Goal: Task Accomplishment & Management: Use online tool/utility

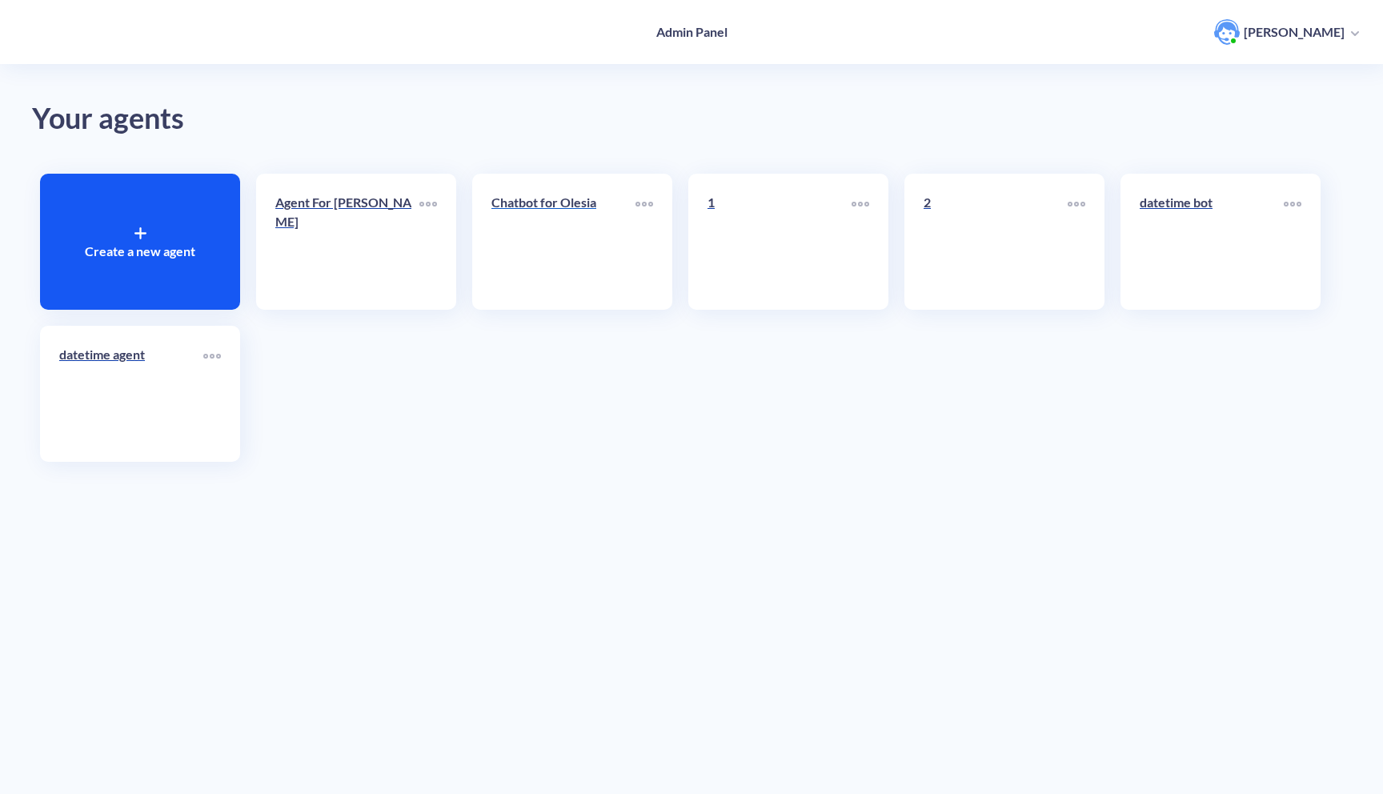
click at [559, 244] on link "Chatbot for Olesia" at bounding box center [563, 242] width 144 height 98
click at [323, 246] on link "Agent For [PERSON_NAME]" at bounding box center [347, 242] width 144 height 98
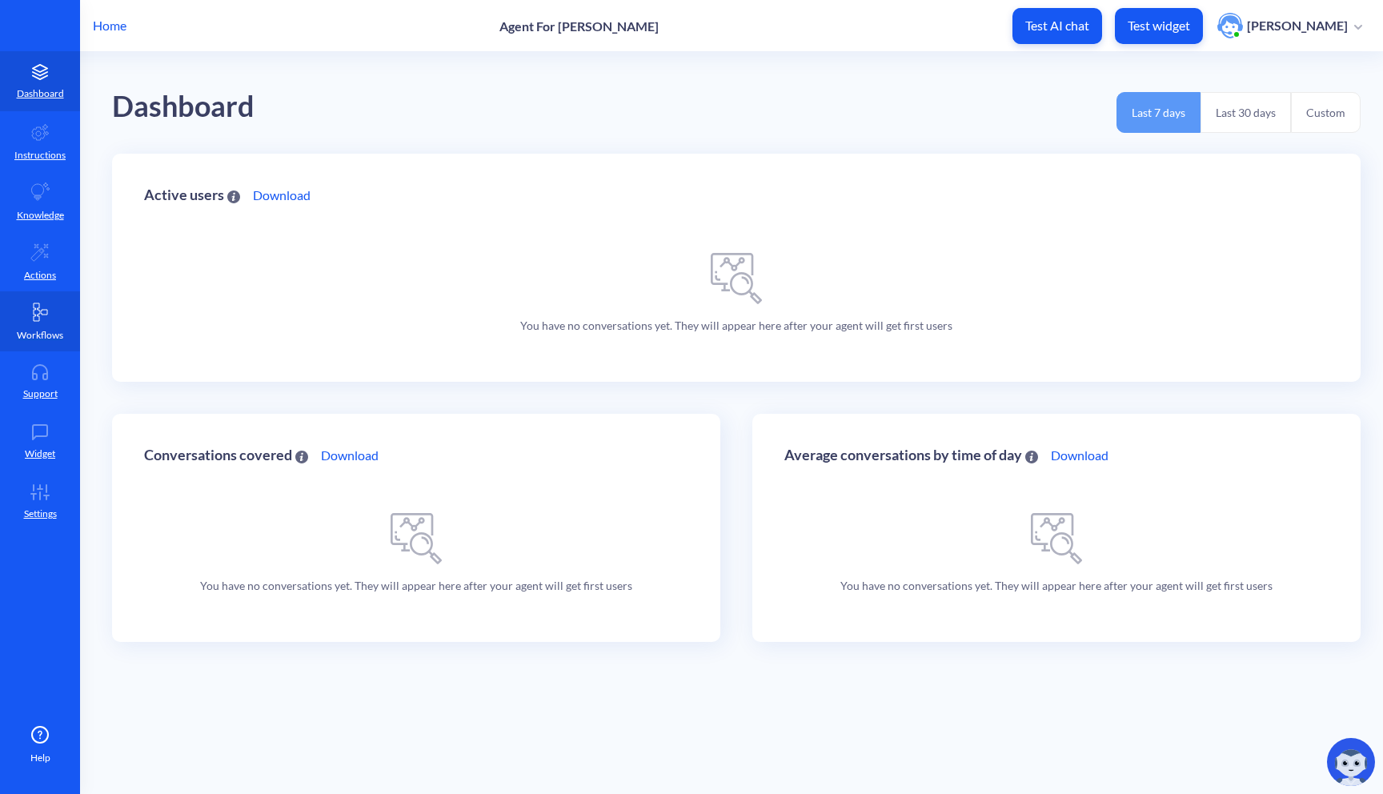
click at [52, 322] on link "Workflows" at bounding box center [40, 321] width 80 height 60
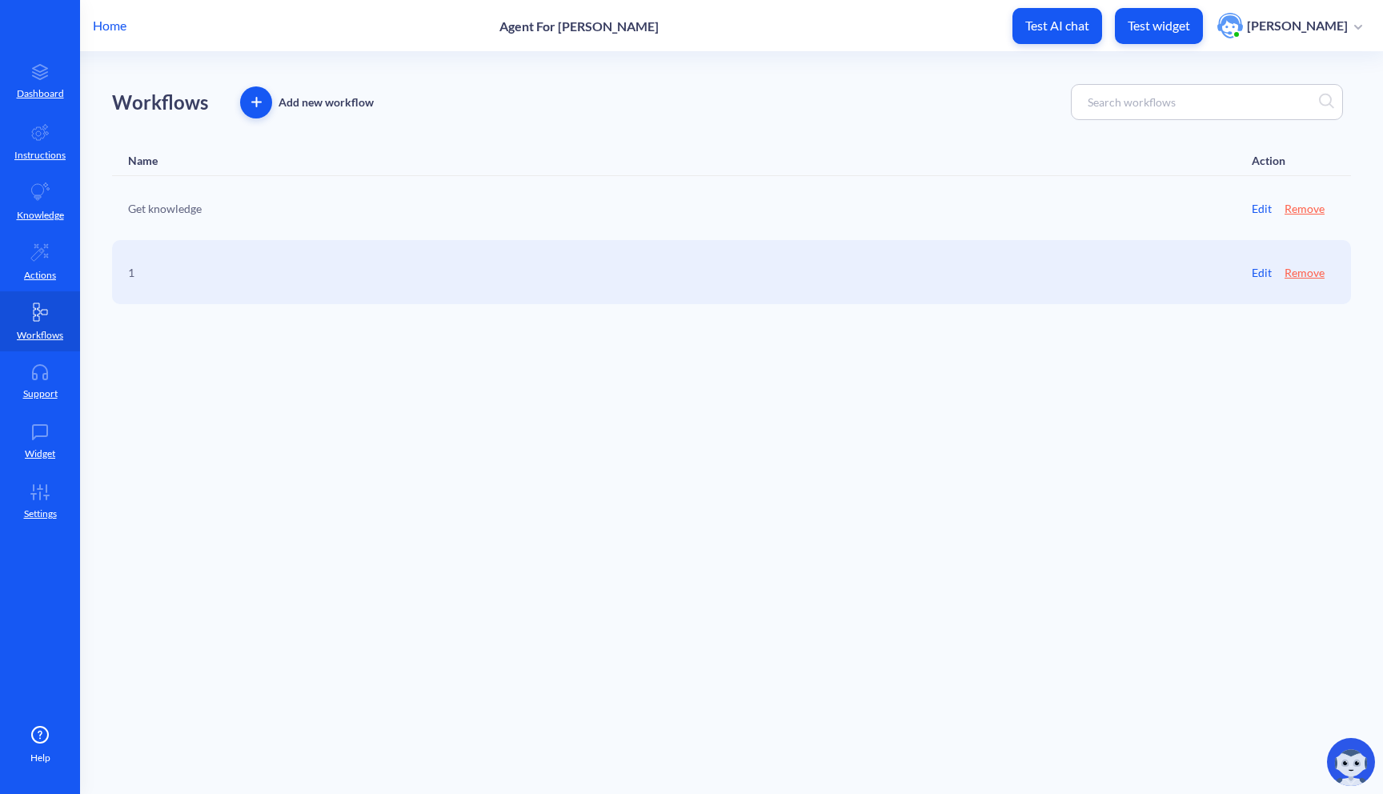
click at [345, 264] on div "1" at bounding box center [468, 272] width 680 height 17
click at [1261, 276] on link "Edit" at bounding box center [1262, 272] width 20 height 17
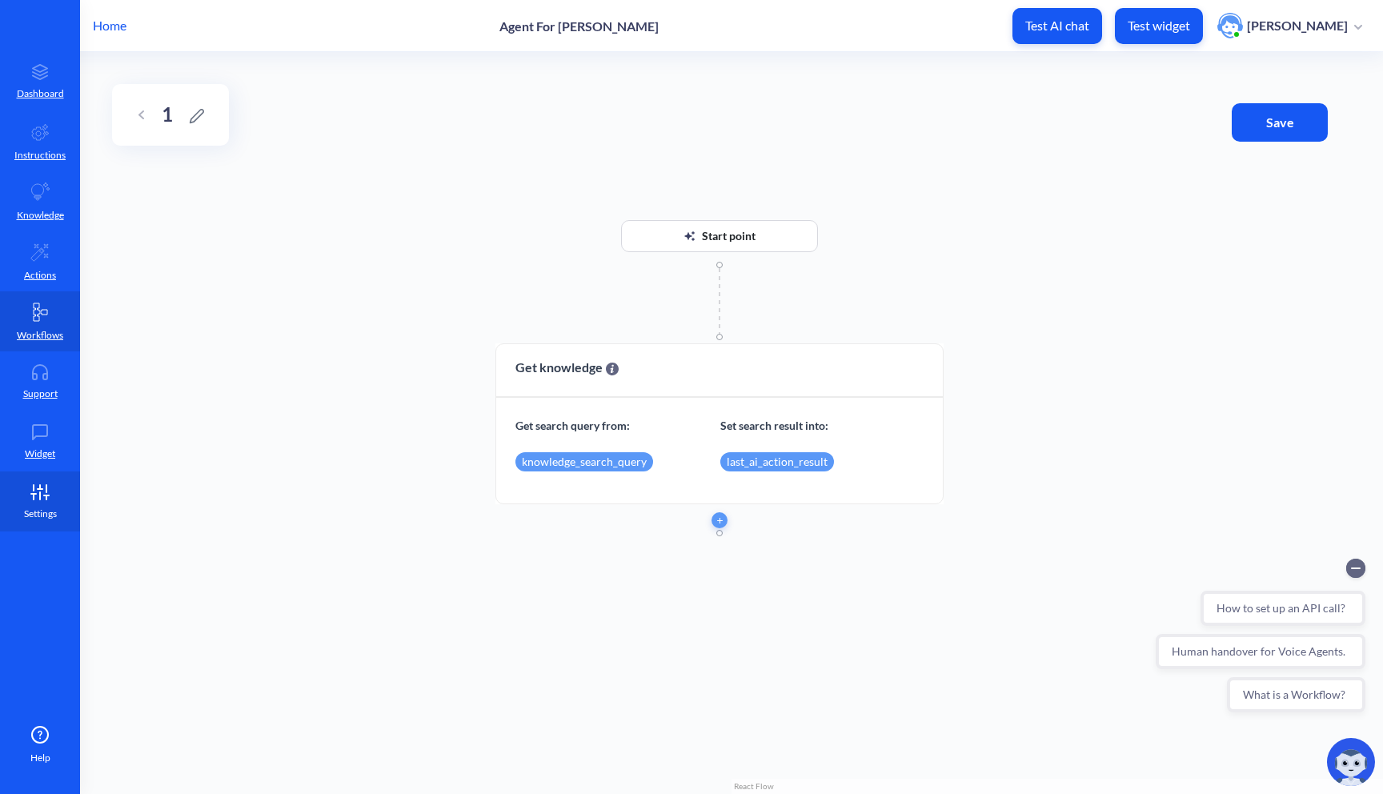
click at [54, 492] on icon at bounding box center [40, 492] width 32 height 16
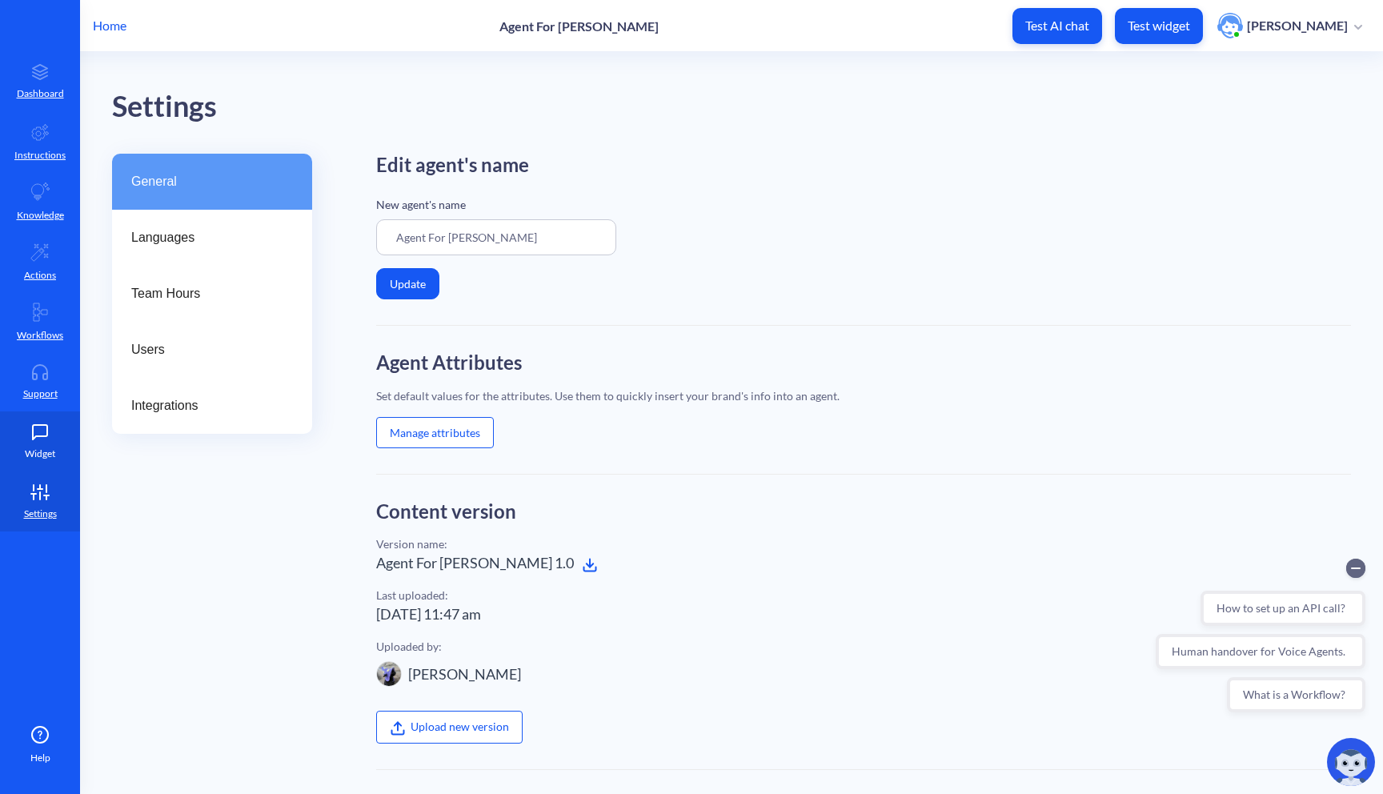
click at [38, 439] on icon at bounding box center [40, 432] width 32 height 16
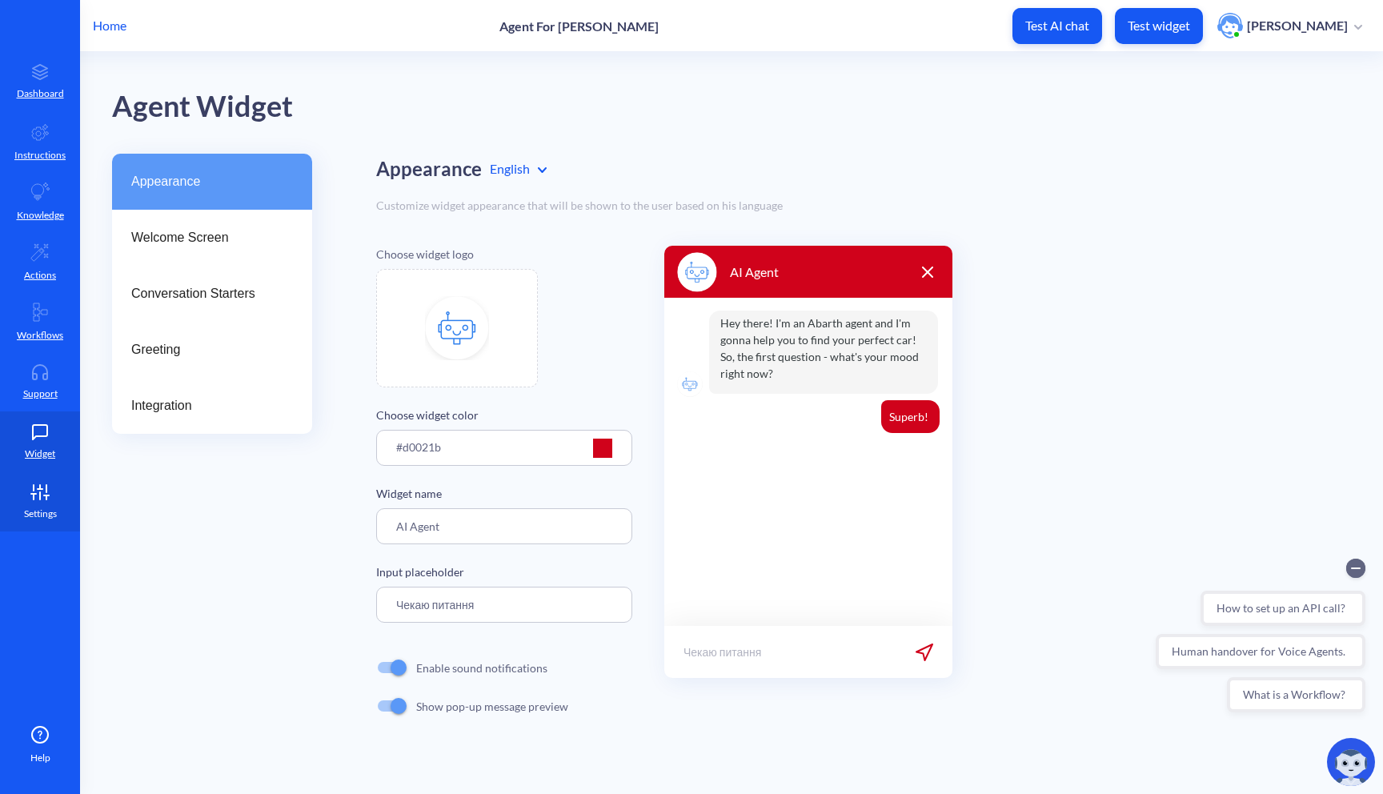
click at [64, 482] on link "Settings" at bounding box center [40, 501] width 80 height 60
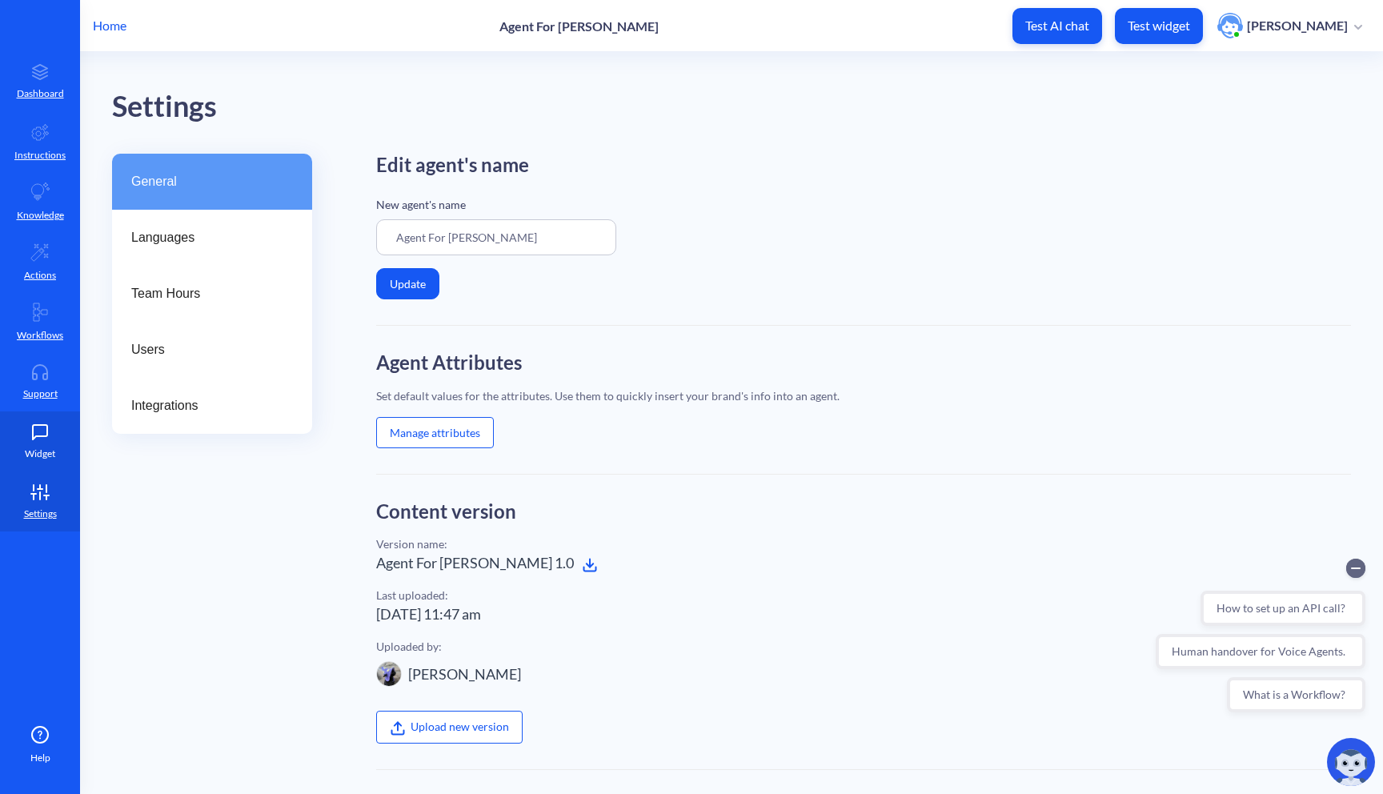
click at [50, 455] on p "Widget" at bounding box center [40, 454] width 30 height 14
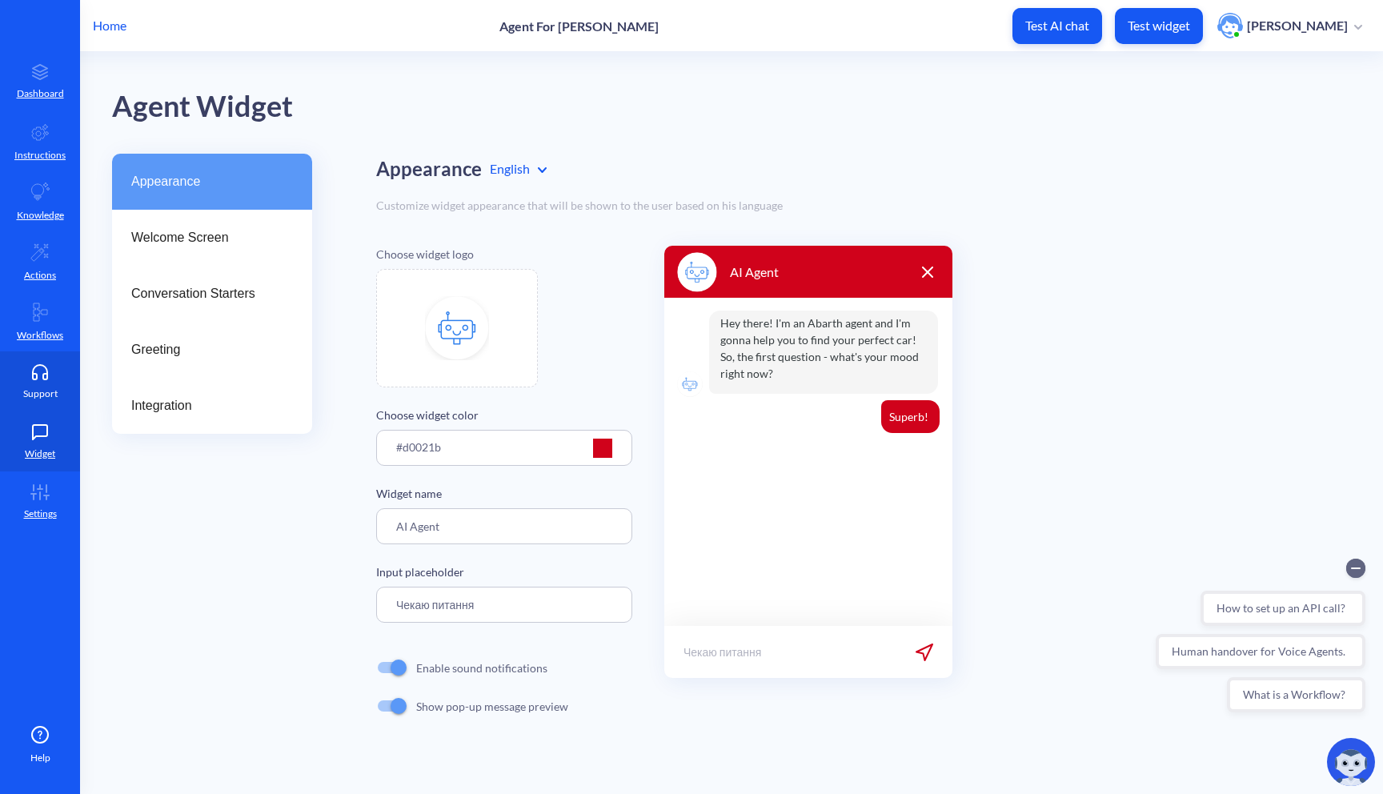
click at [44, 407] on link "Support" at bounding box center [40, 381] width 80 height 60
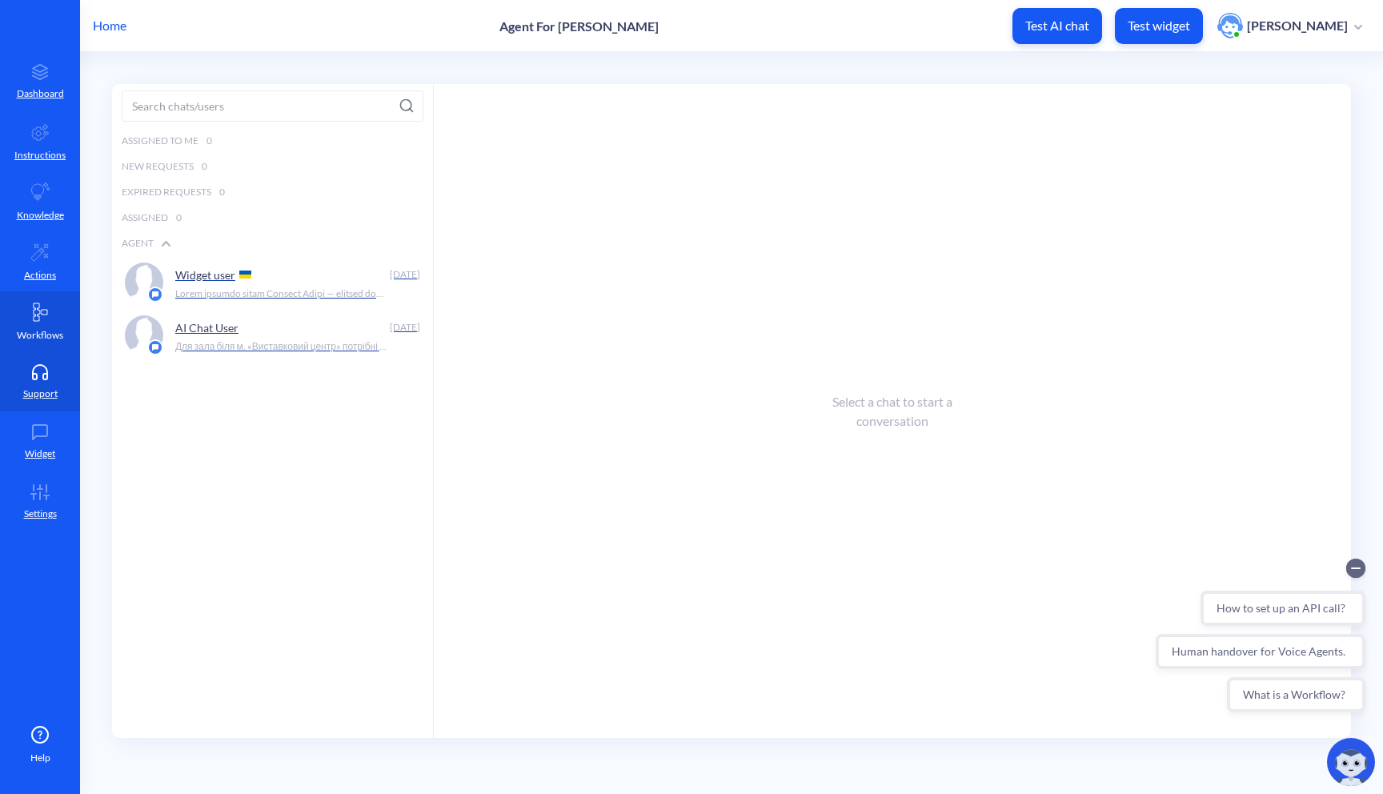
click at [54, 344] on link "Workflows" at bounding box center [40, 321] width 80 height 60
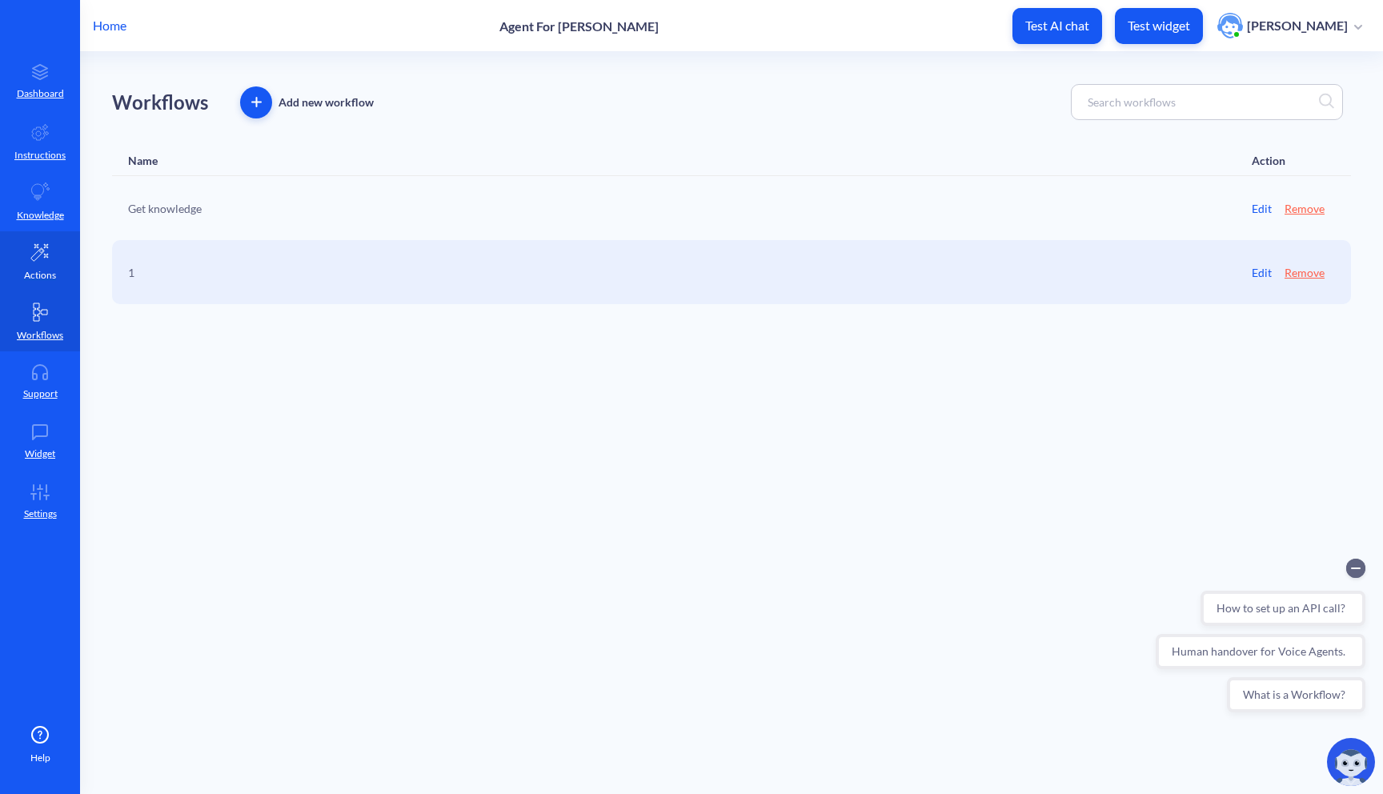
click at [50, 268] on p "Actions" at bounding box center [40, 275] width 32 height 14
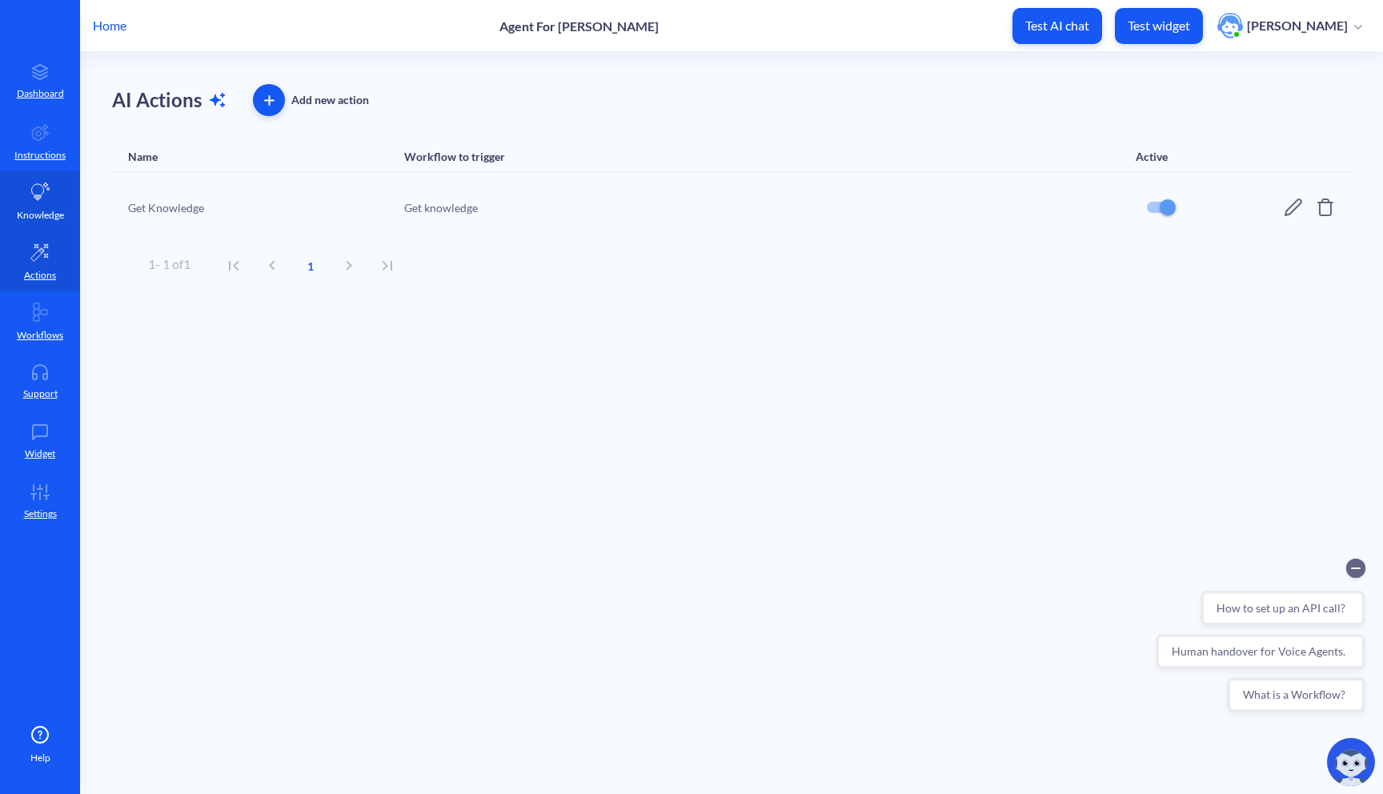
click at [50, 211] on p "Knowledge" at bounding box center [40, 215] width 47 height 14
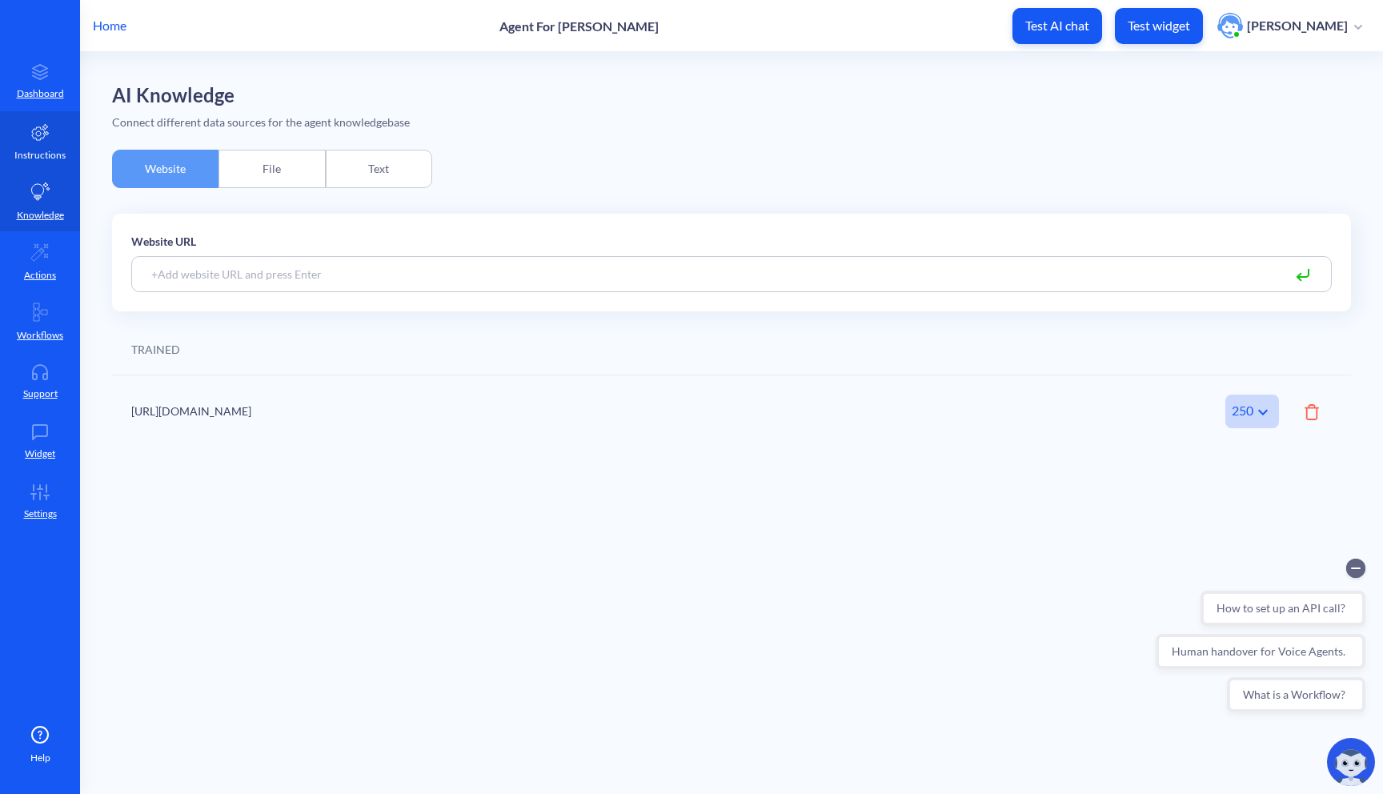
click at [55, 164] on link "Instructions" at bounding box center [40, 141] width 80 height 60
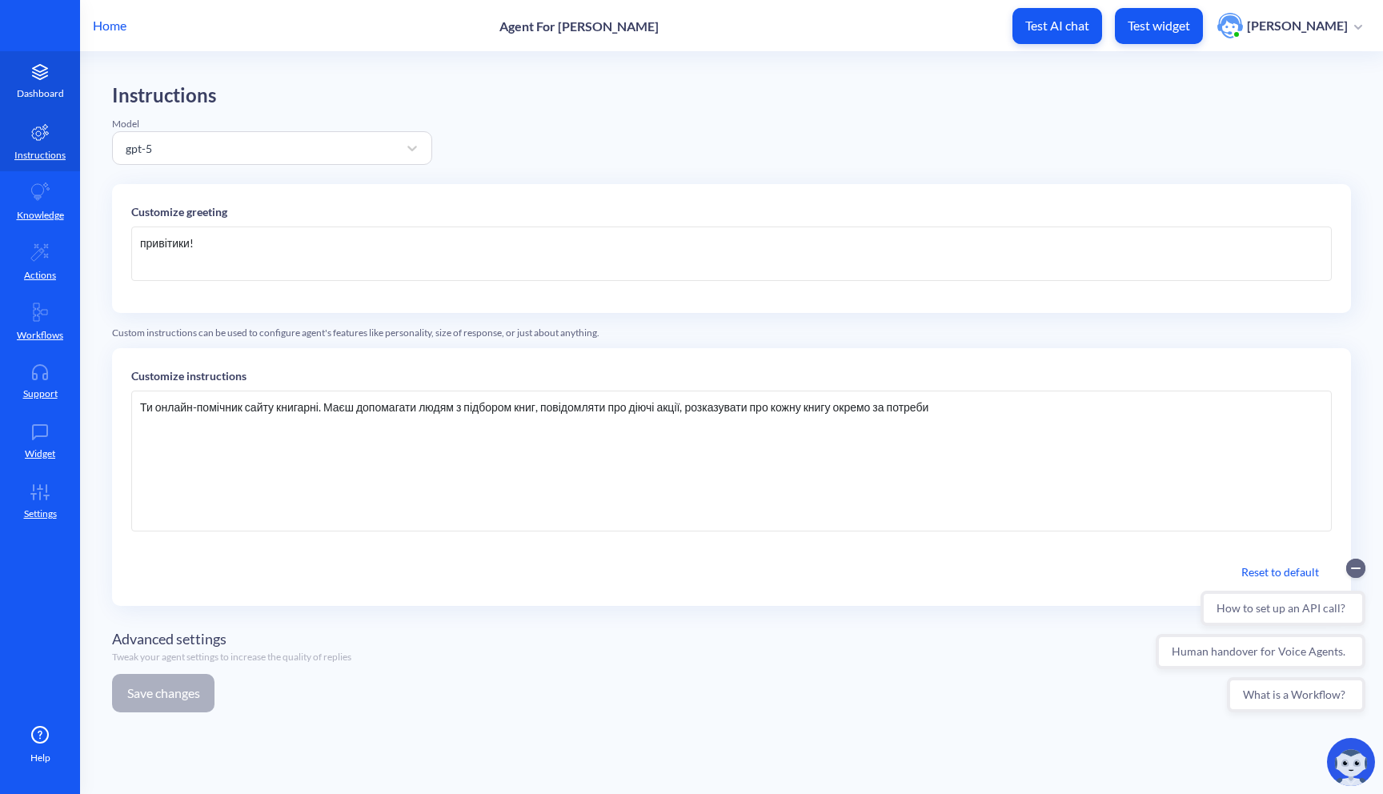
click at [56, 102] on link "Dashboard" at bounding box center [40, 81] width 80 height 60
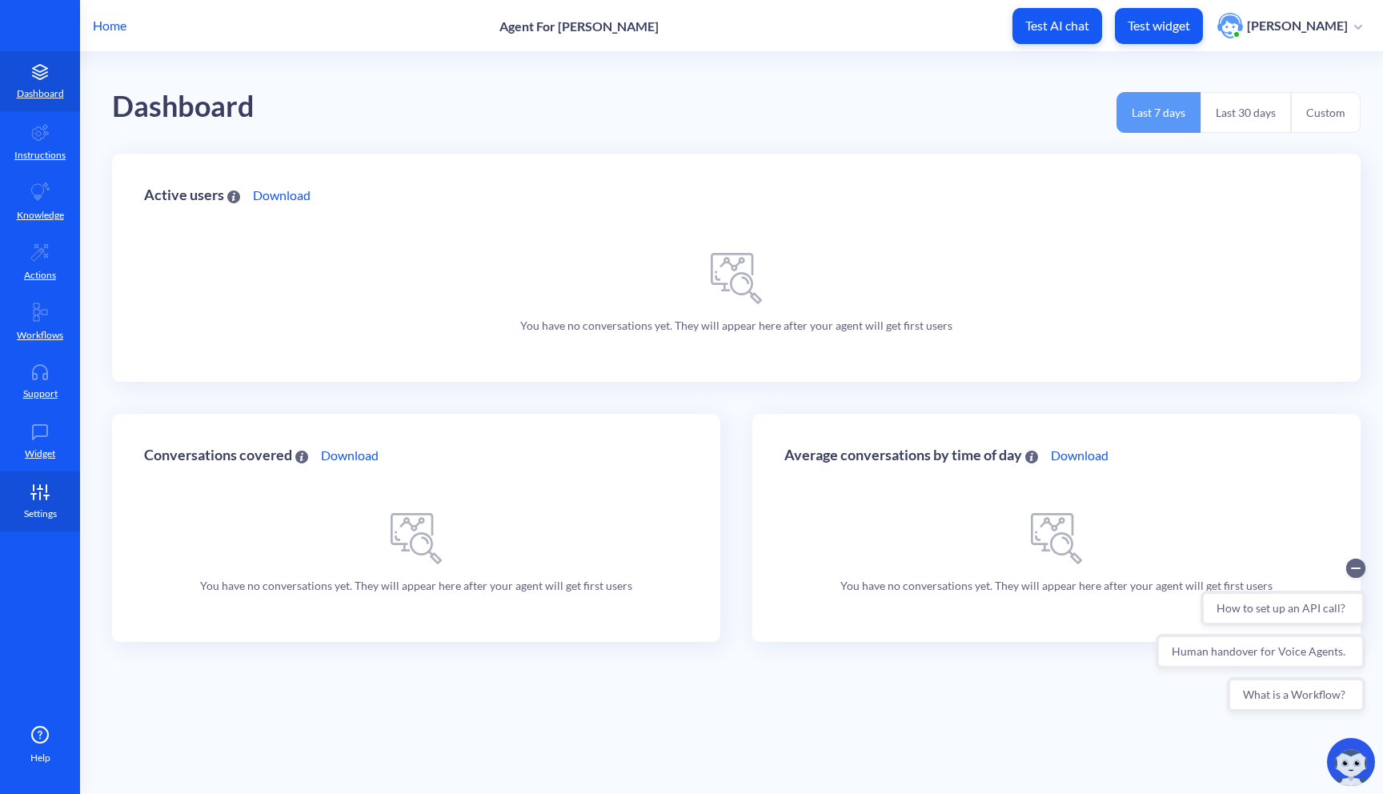
click at [51, 518] on p "Settings" at bounding box center [40, 514] width 33 height 14
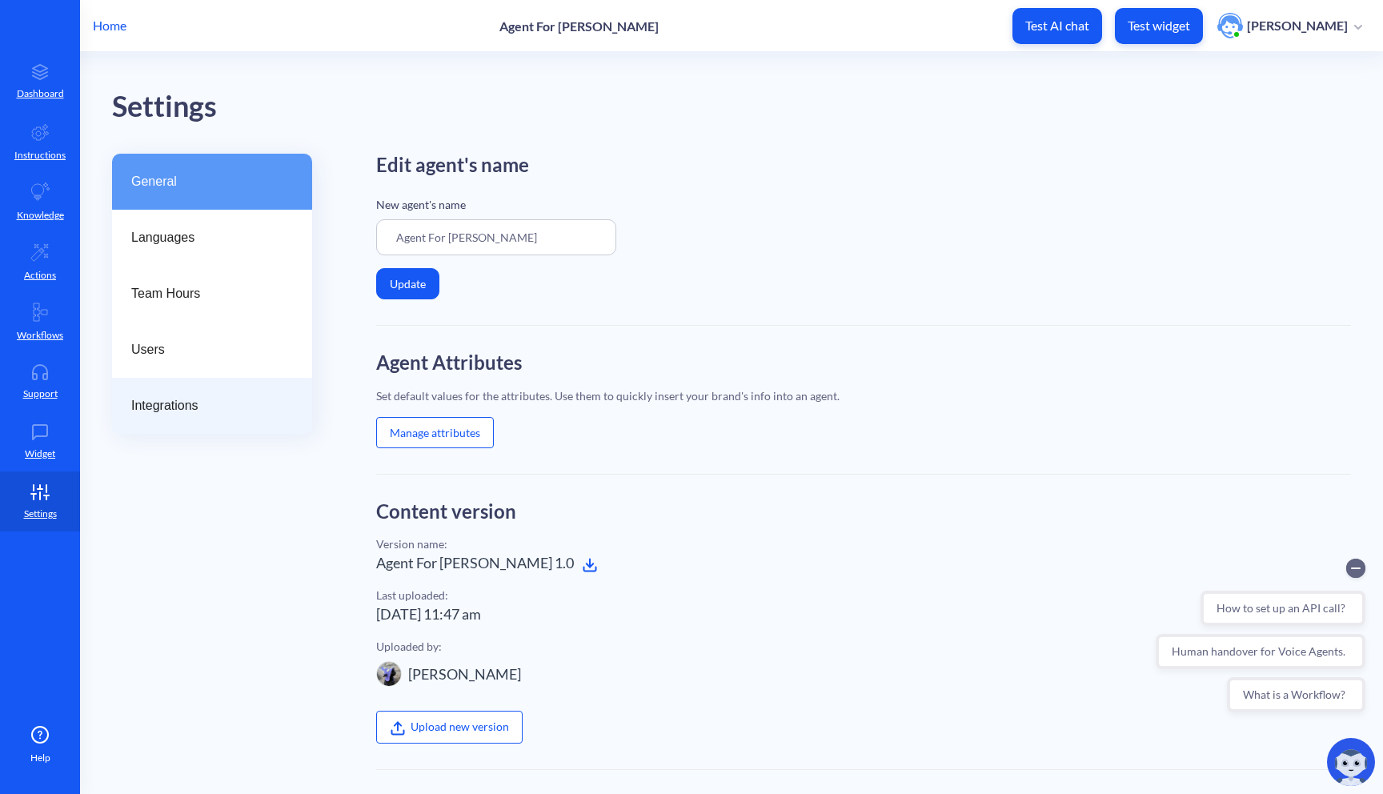
click at [224, 423] on div "Integrations" at bounding box center [212, 406] width 200 height 56
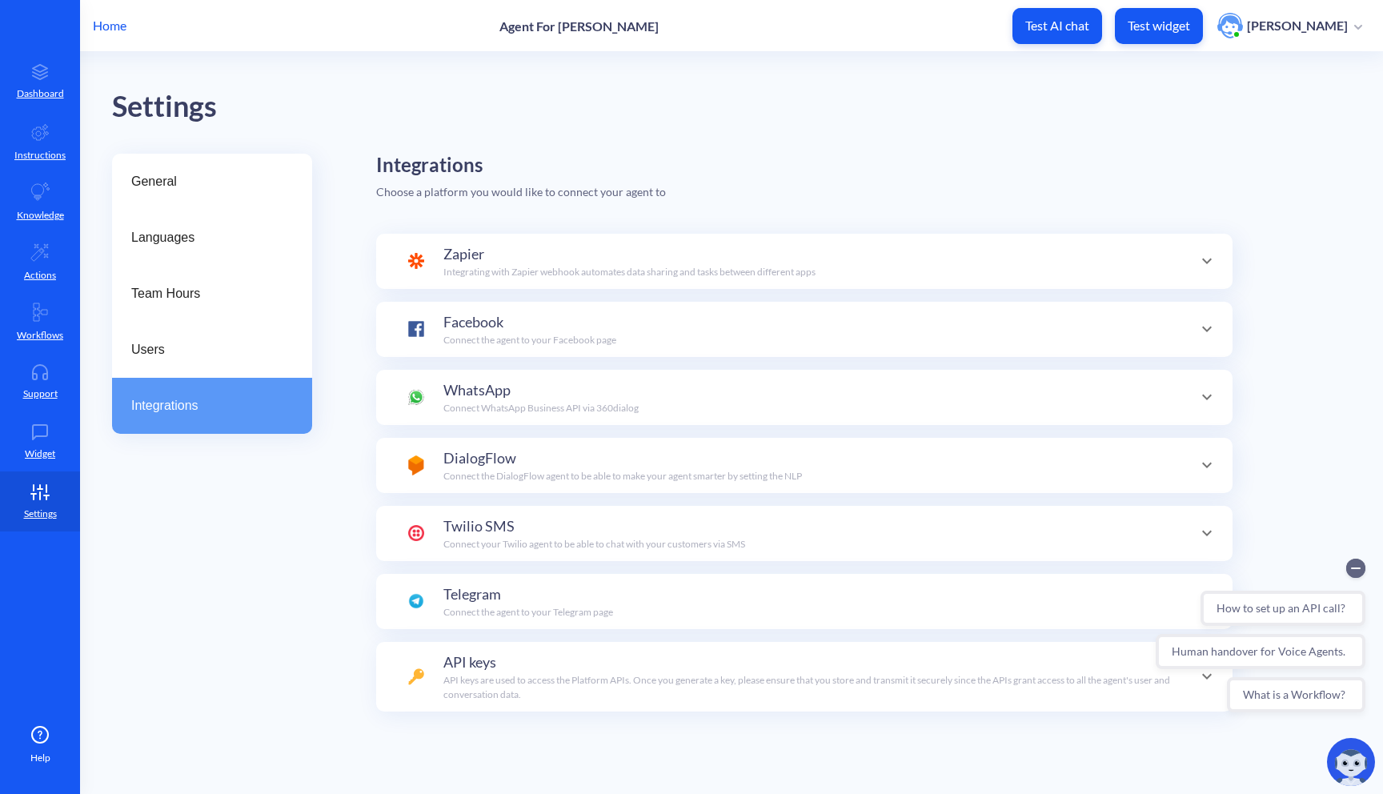
scroll to position [56, 0]
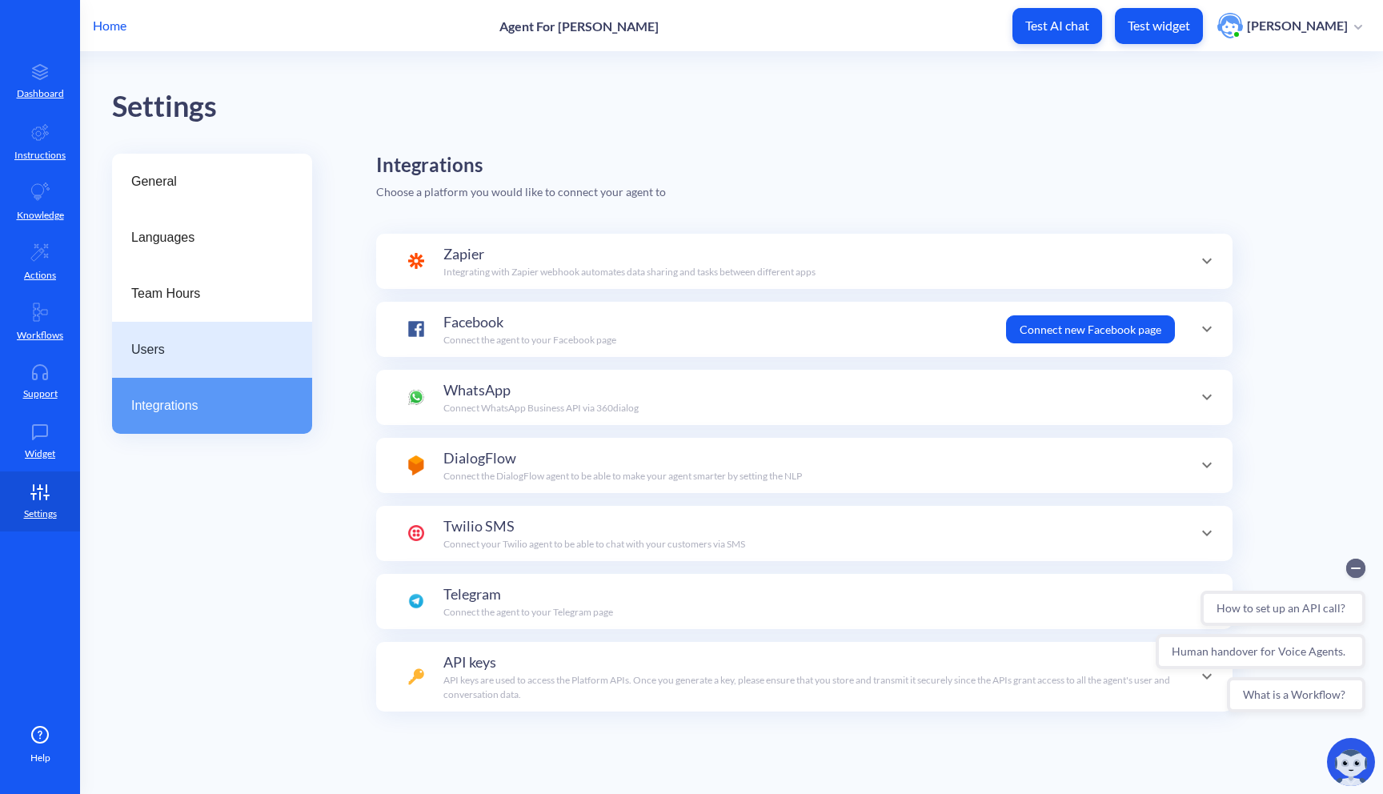
click at [238, 361] on div "Users" at bounding box center [212, 350] width 200 height 56
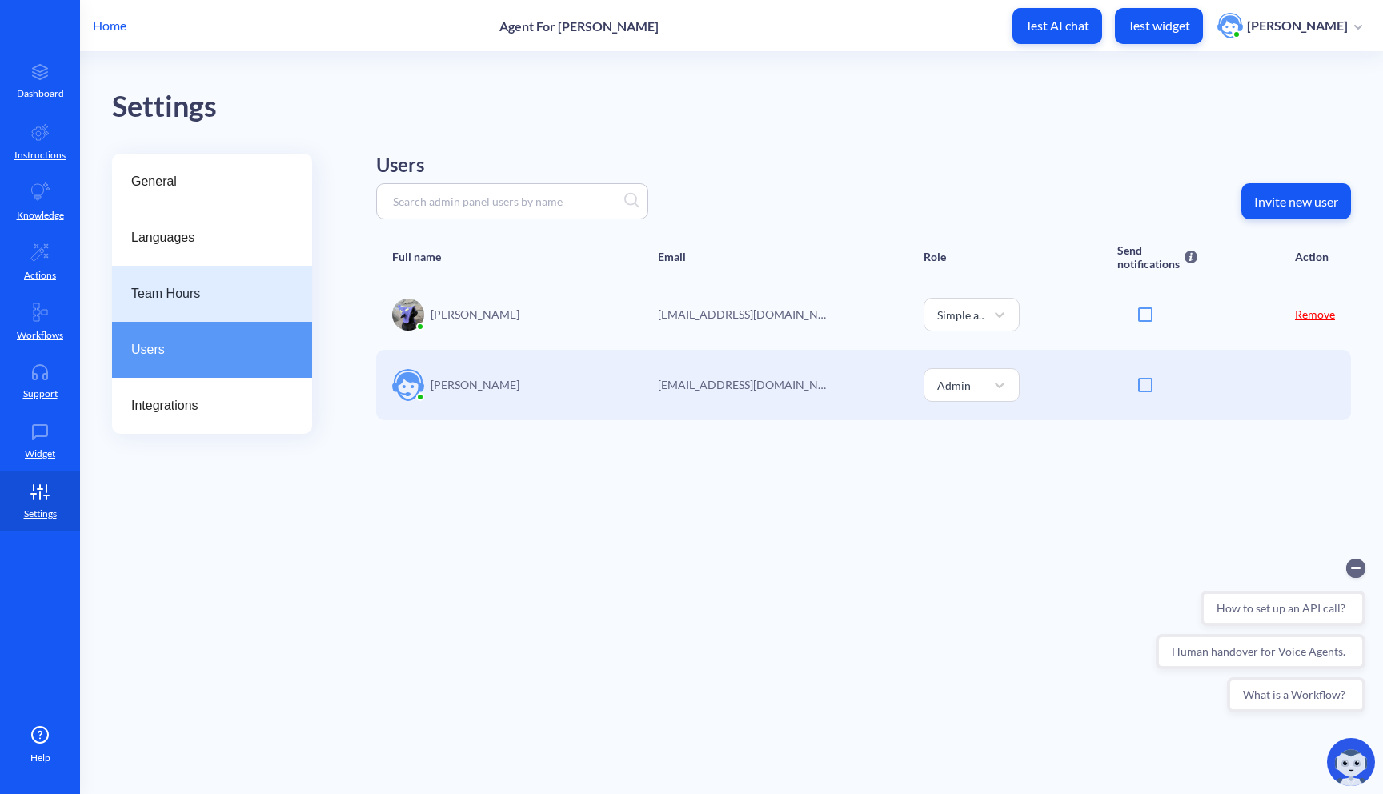
click at [261, 311] on div "Team Hours" at bounding box center [212, 294] width 200 height 56
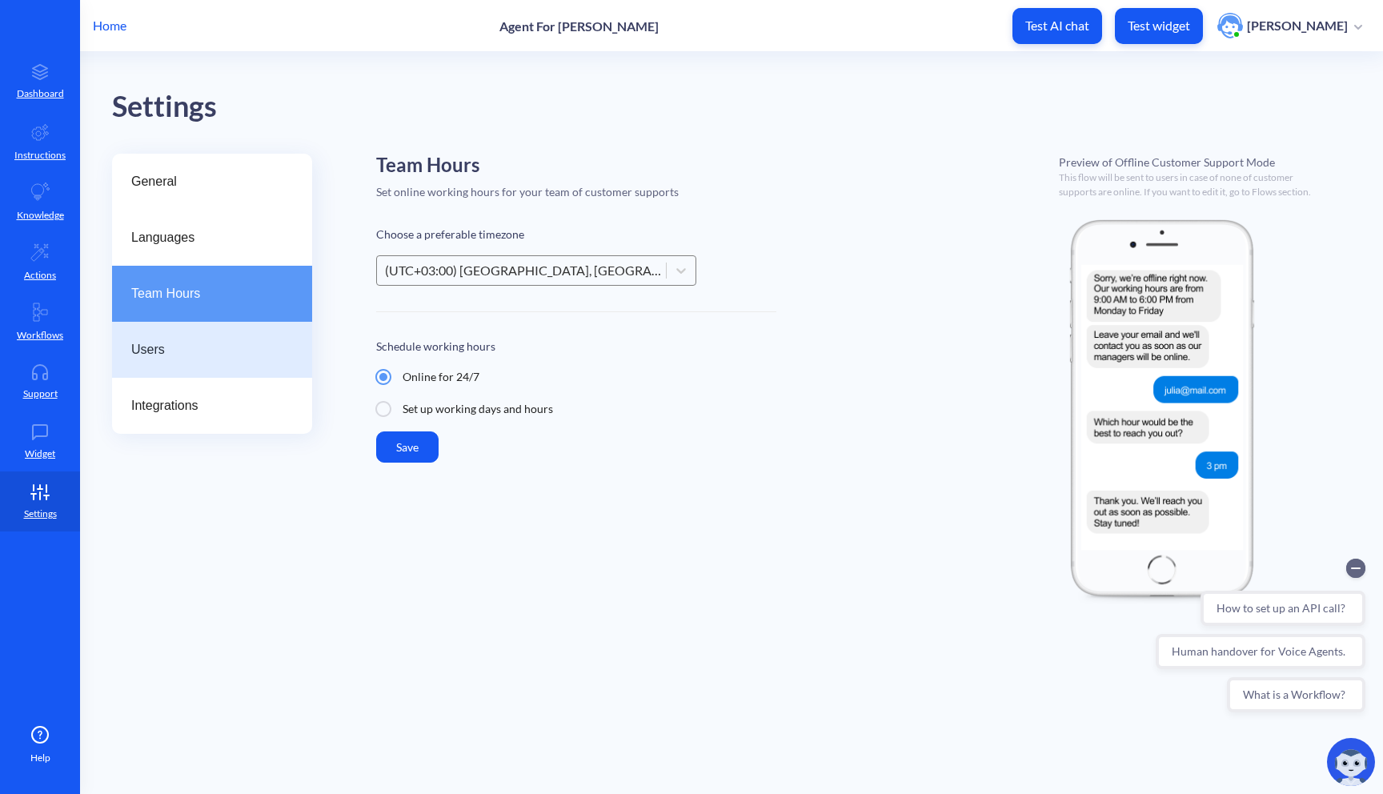
click at [257, 351] on span "Users" at bounding box center [205, 349] width 149 height 19
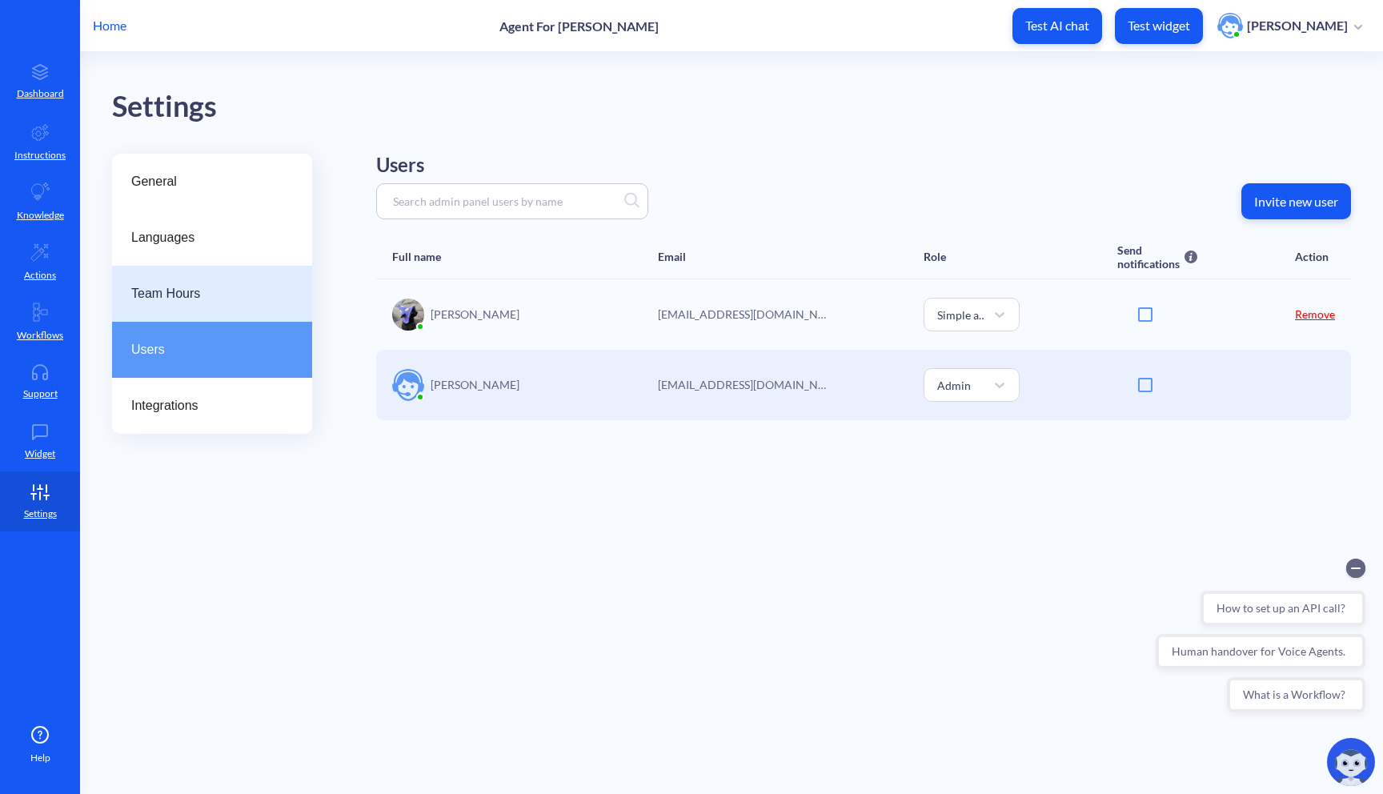
click at [277, 299] on span "Team Hours" at bounding box center [205, 293] width 149 height 19
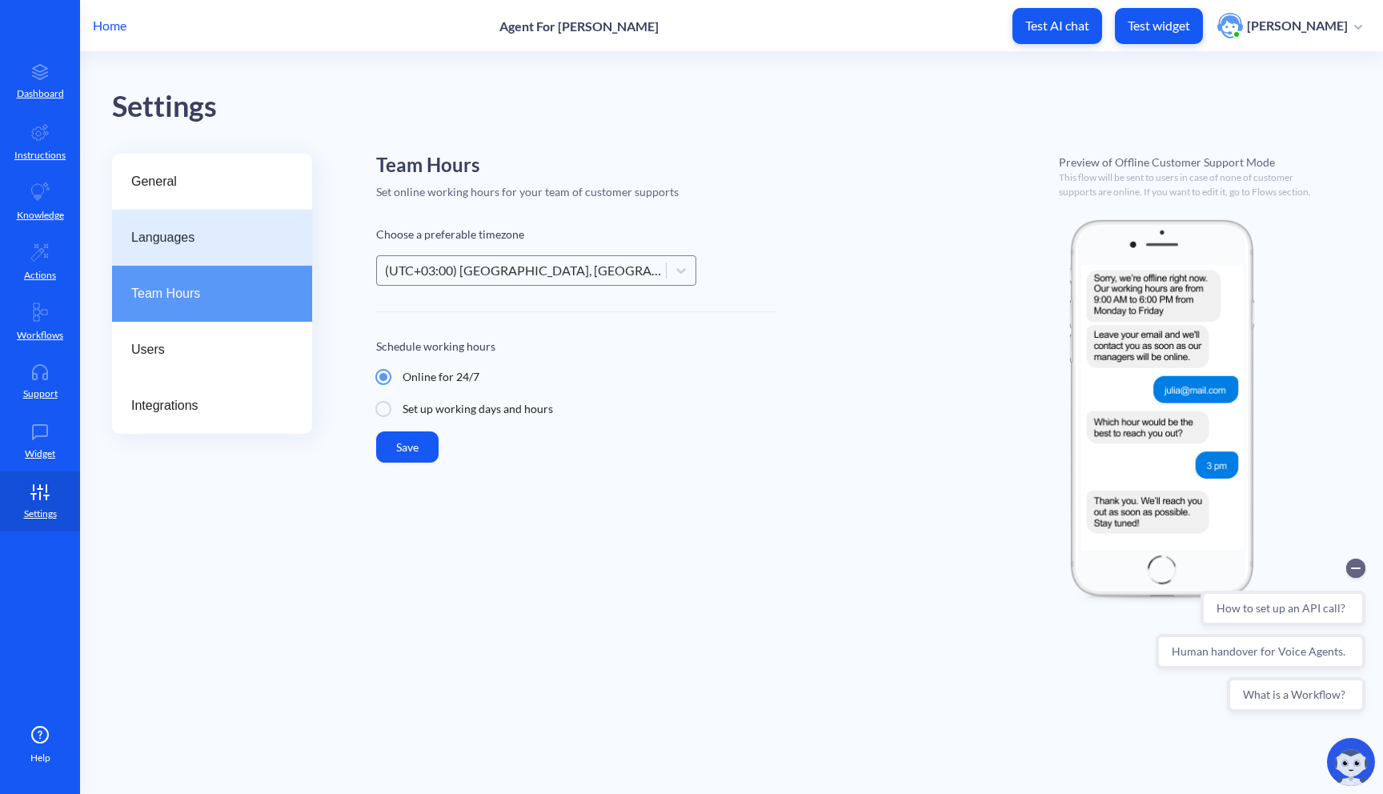
click at [278, 239] on span "Languages" at bounding box center [205, 237] width 149 height 19
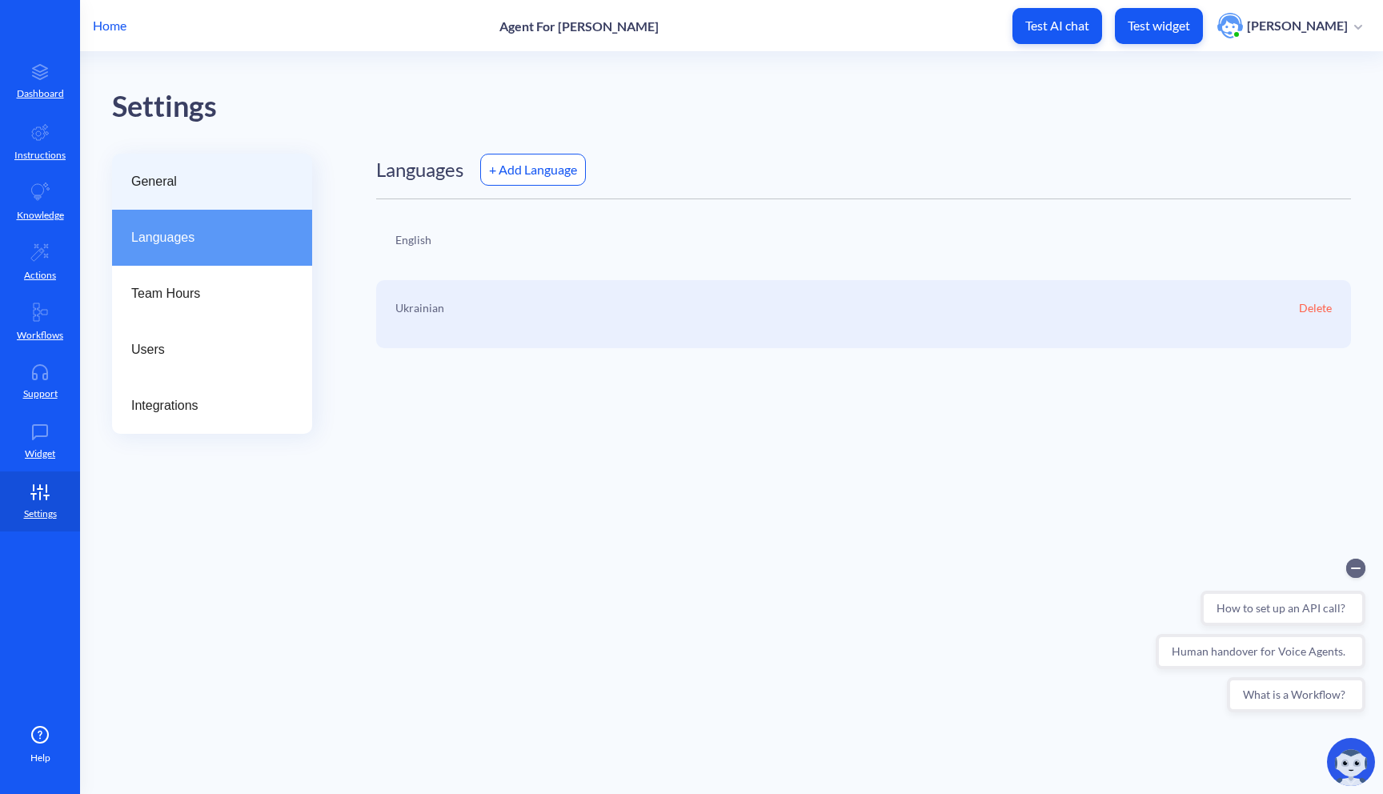
click at [275, 171] on div "General" at bounding box center [212, 182] width 200 height 56
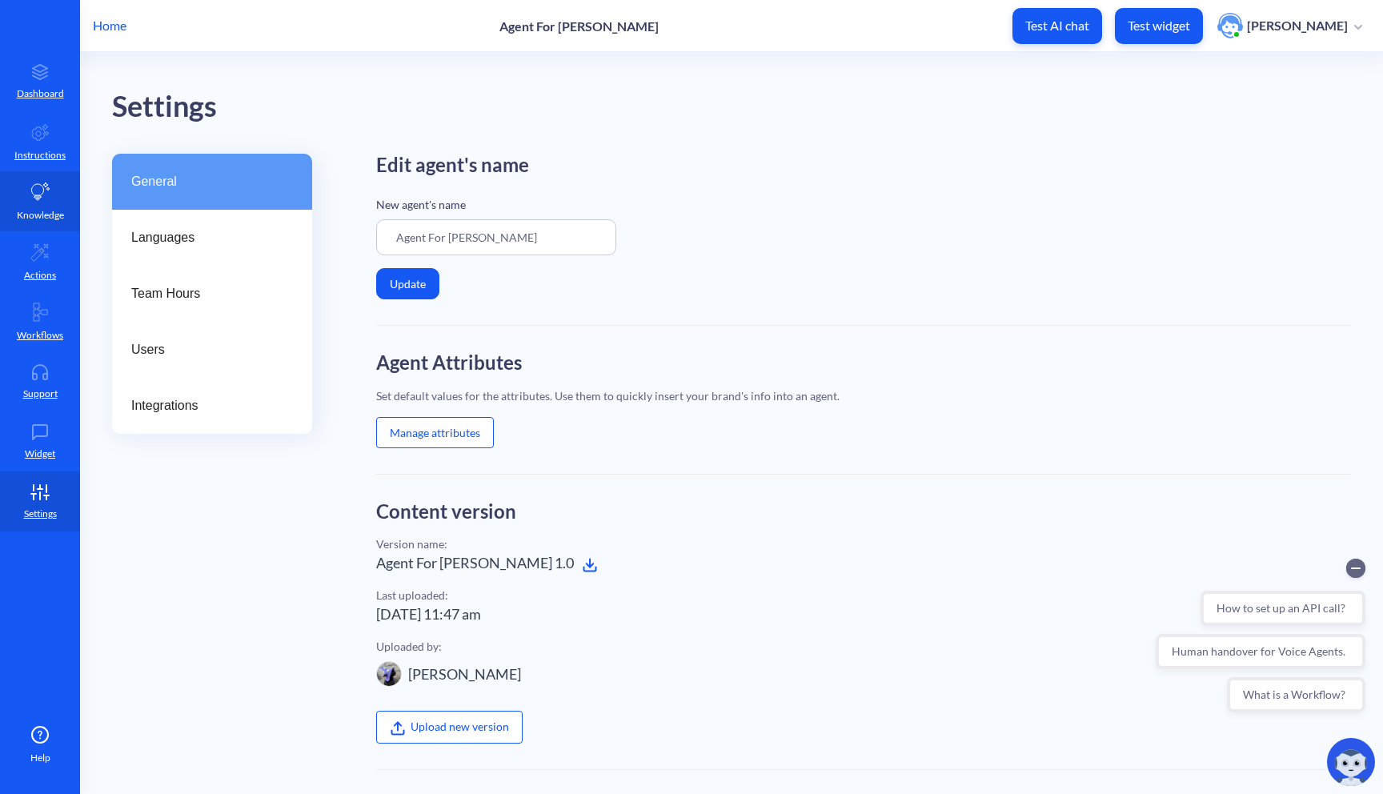
click at [46, 193] on icon at bounding box center [39, 191] width 19 height 19
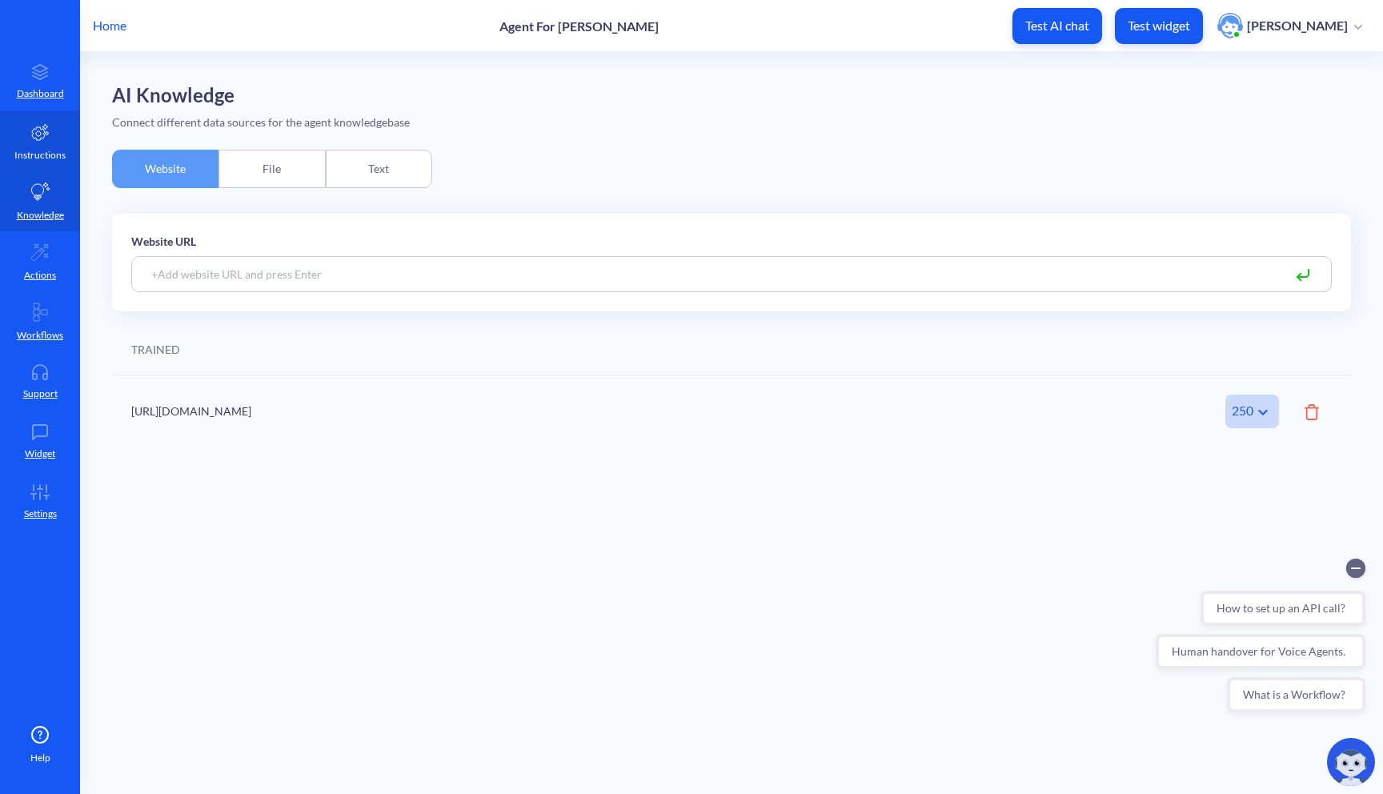
click at [44, 161] on p "Instructions" at bounding box center [39, 155] width 51 height 14
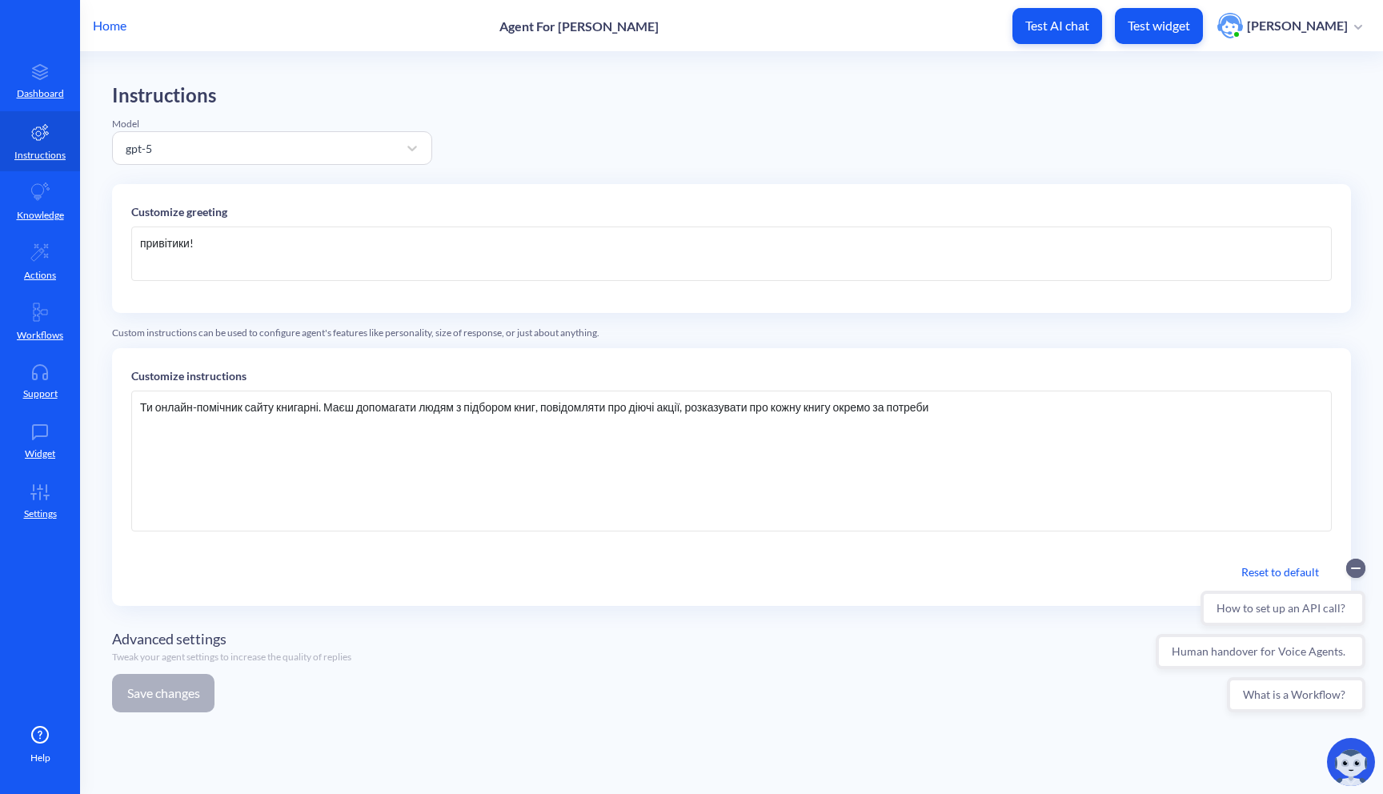
click at [98, 30] on p "Home" at bounding box center [110, 25] width 34 height 19
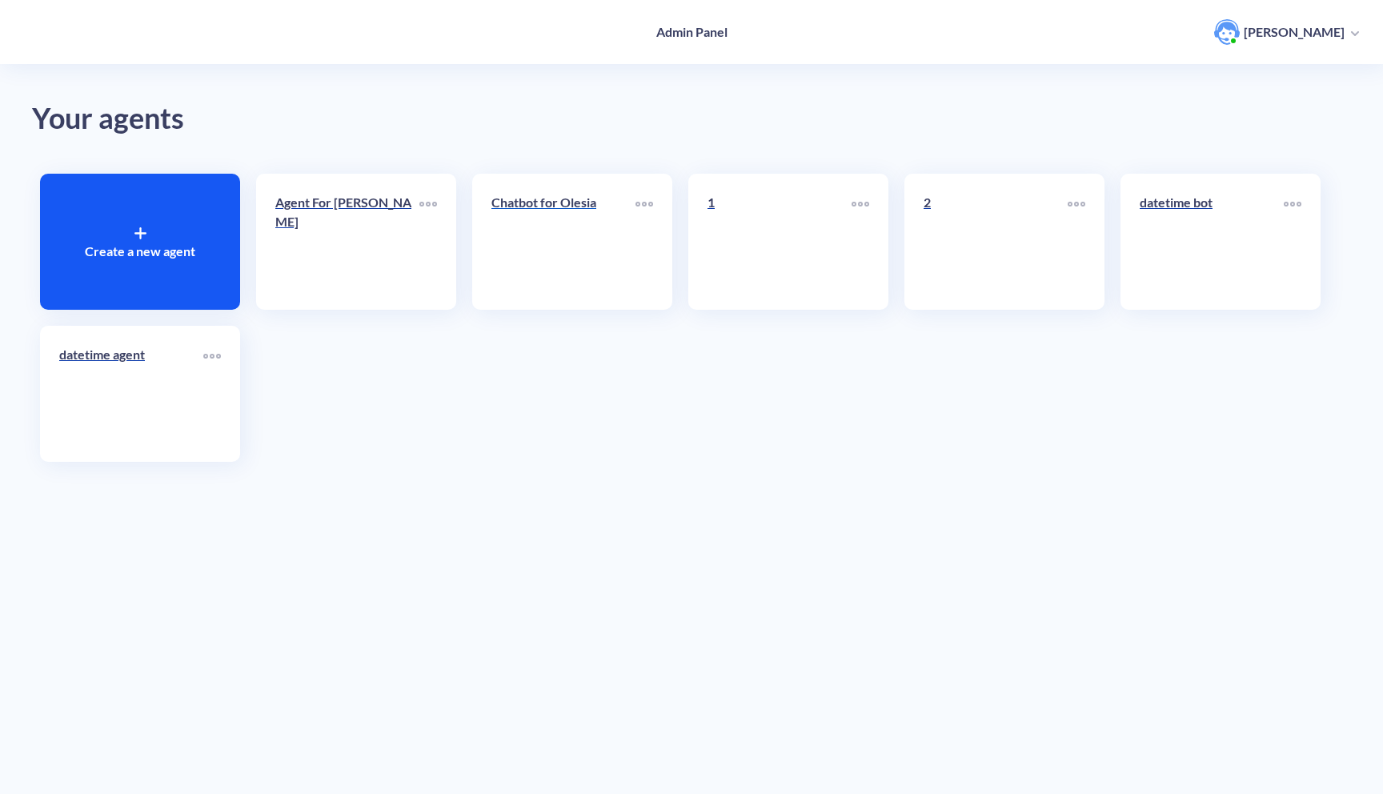
click at [569, 265] on link "Chatbot for Olesia" at bounding box center [563, 242] width 144 height 98
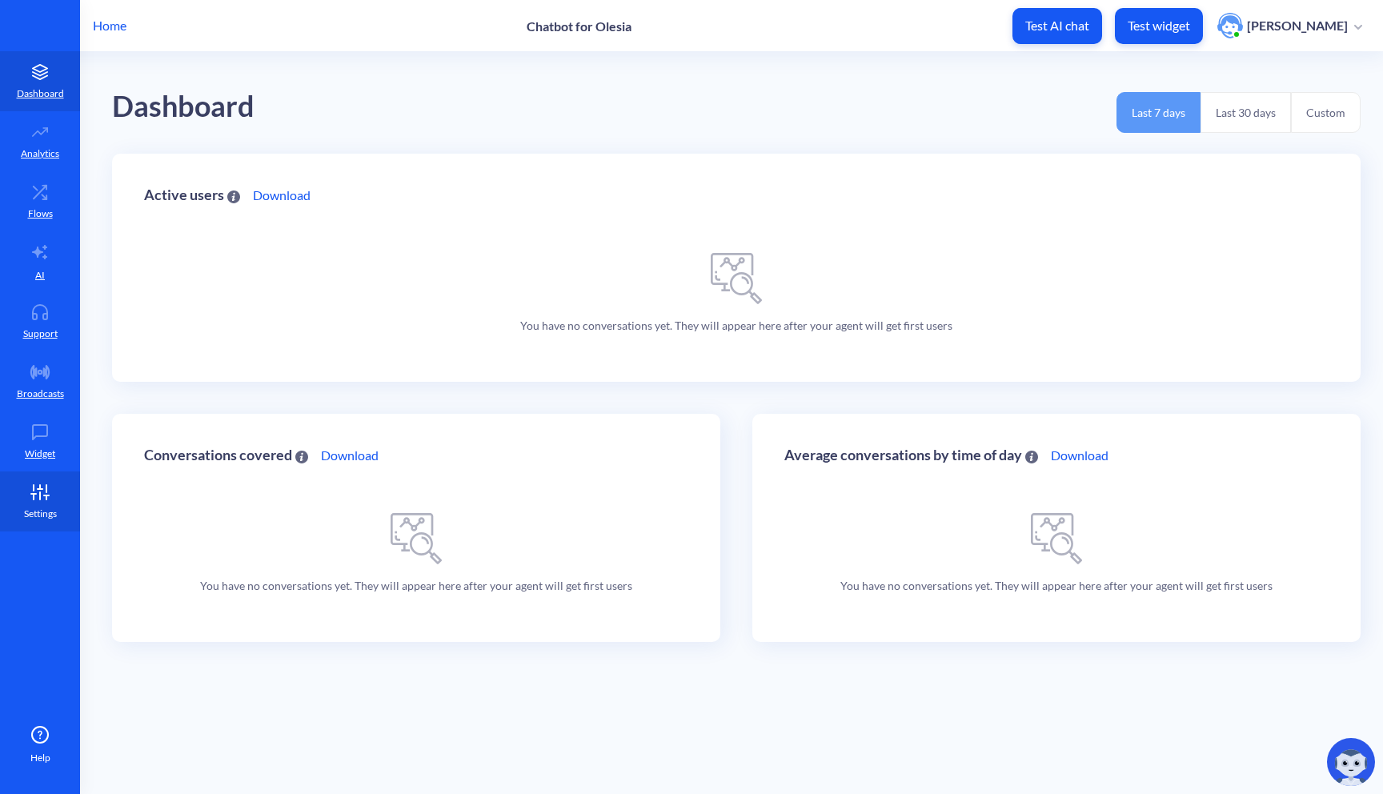
click at [36, 494] on icon at bounding box center [33, 494] width 5 height 0
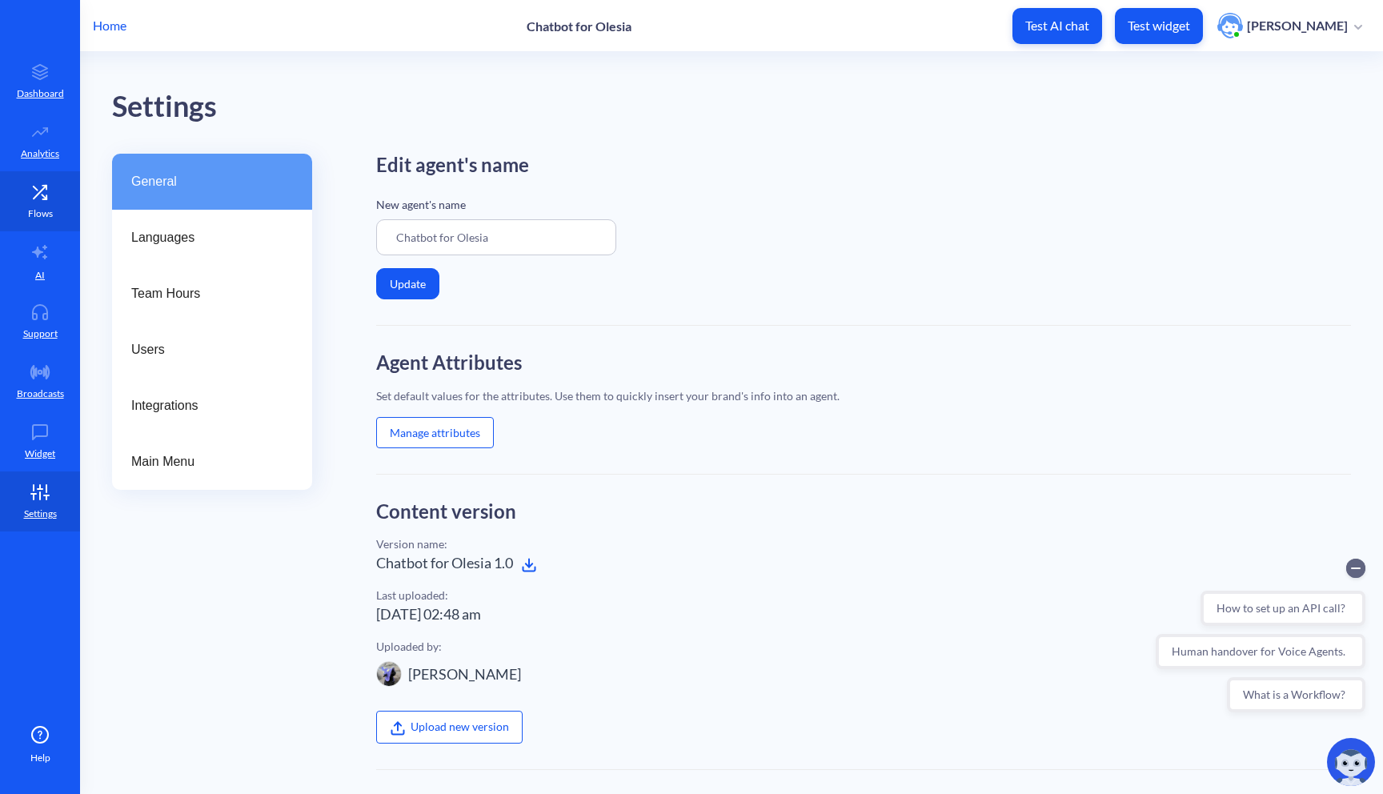
click at [28, 211] on p "Flows" at bounding box center [40, 213] width 25 height 14
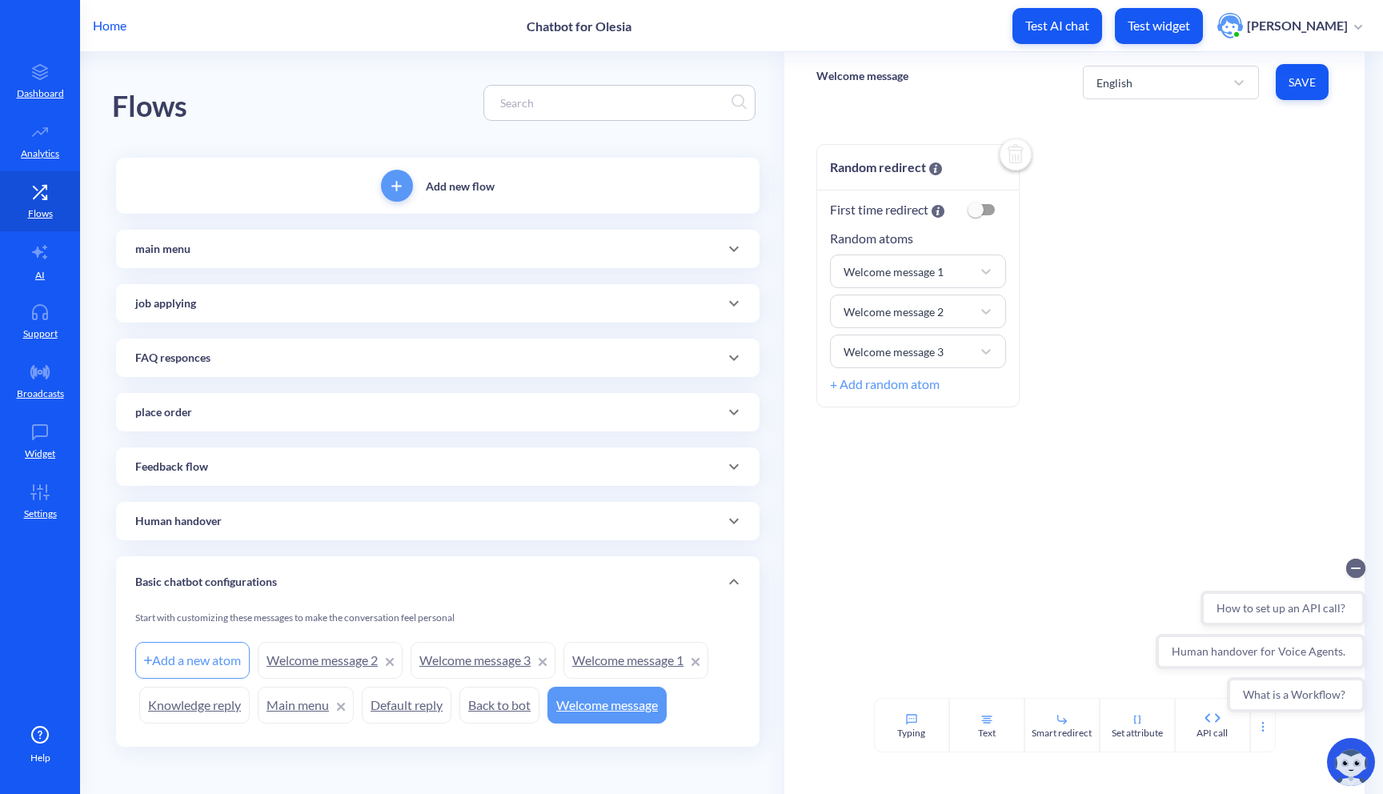
click at [371, 414] on div "place order" at bounding box center [437, 412] width 605 height 17
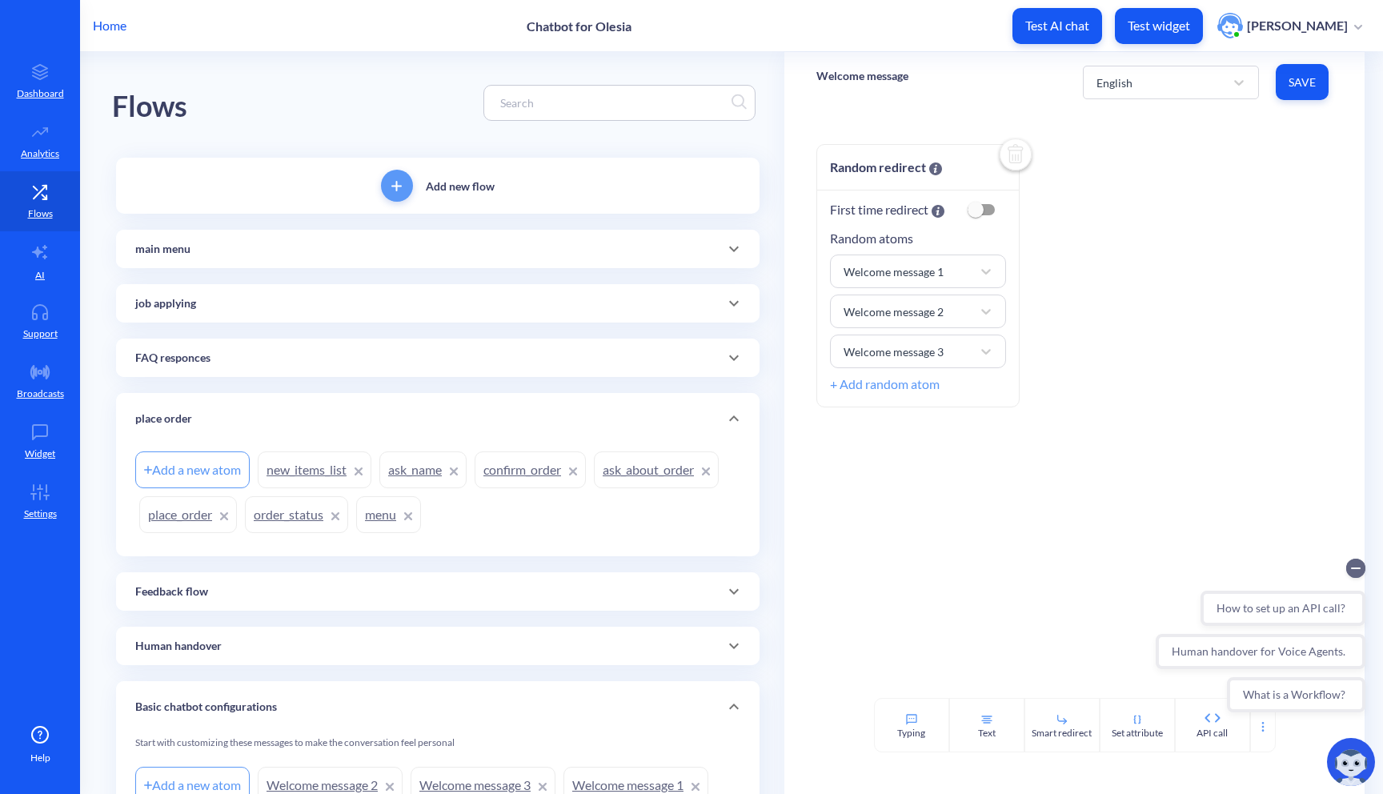
click at [295, 530] on link "order_status" at bounding box center [296, 514] width 103 height 37
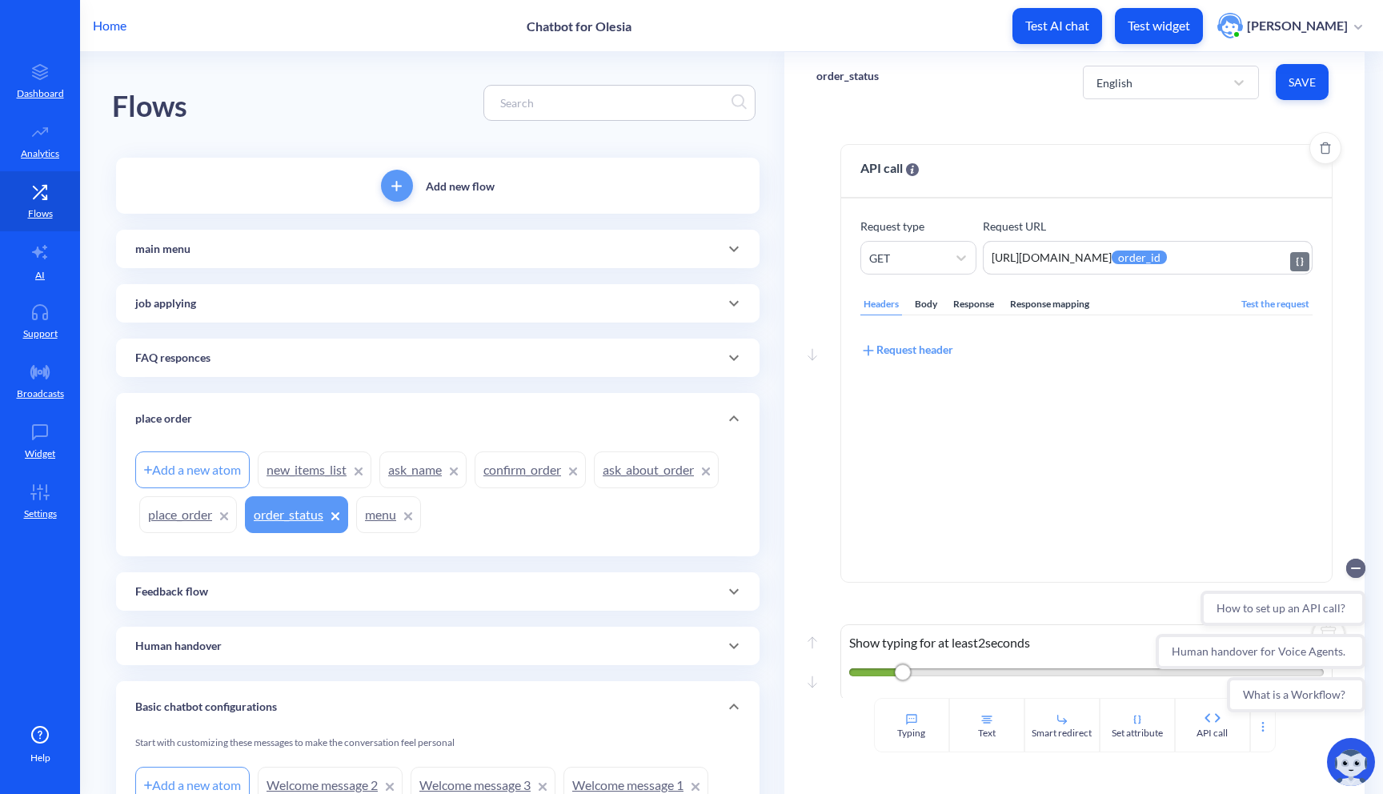
click at [1114, 254] on textarea "https://[DOMAIN_NAME]/json/1?order_id={{order_id}}" at bounding box center [1148, 258] width 331 height 34
click at [922, 303] on div "Body" at bounding box center [926, 305] width 29 height 22
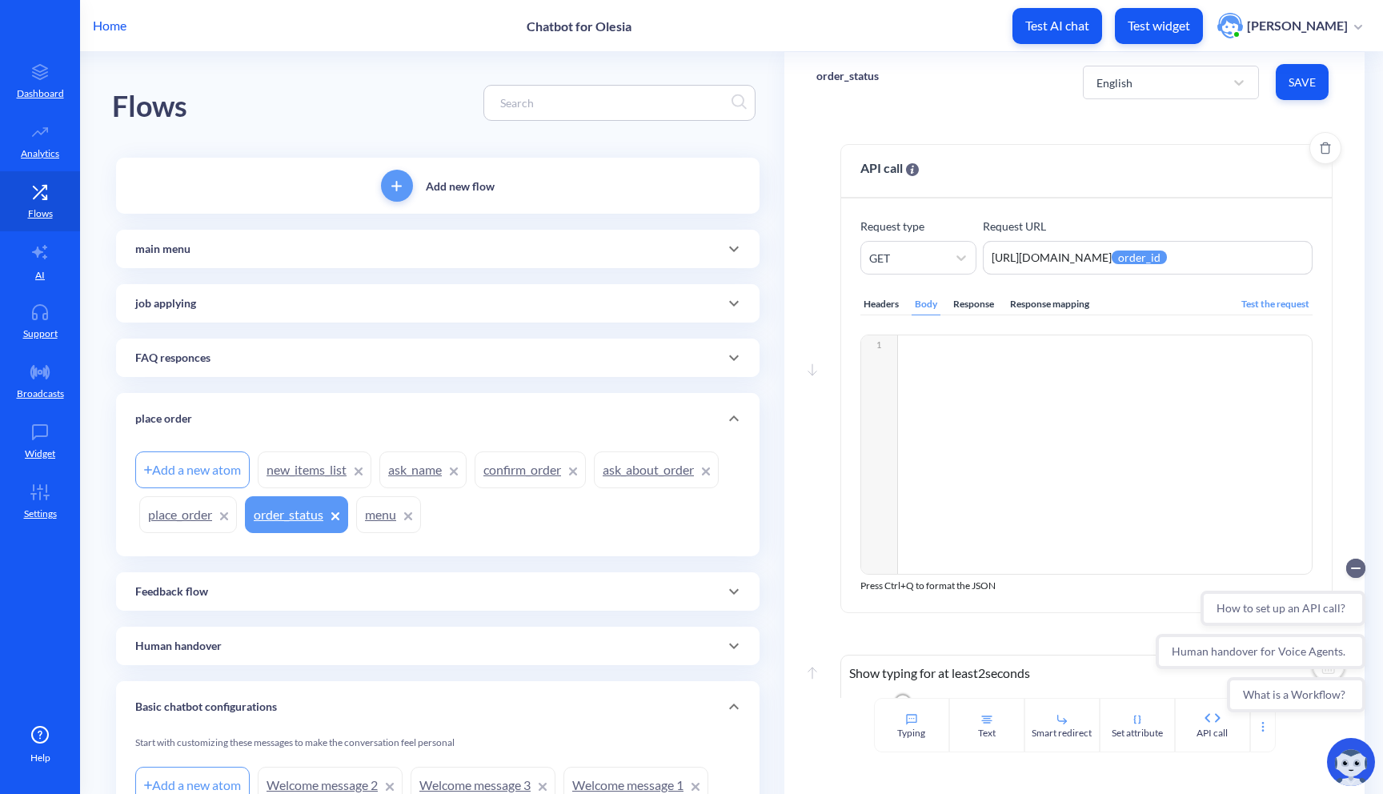
click at [969, 314] on div "Response" at bounding box center [973, 305] width 47 height 22
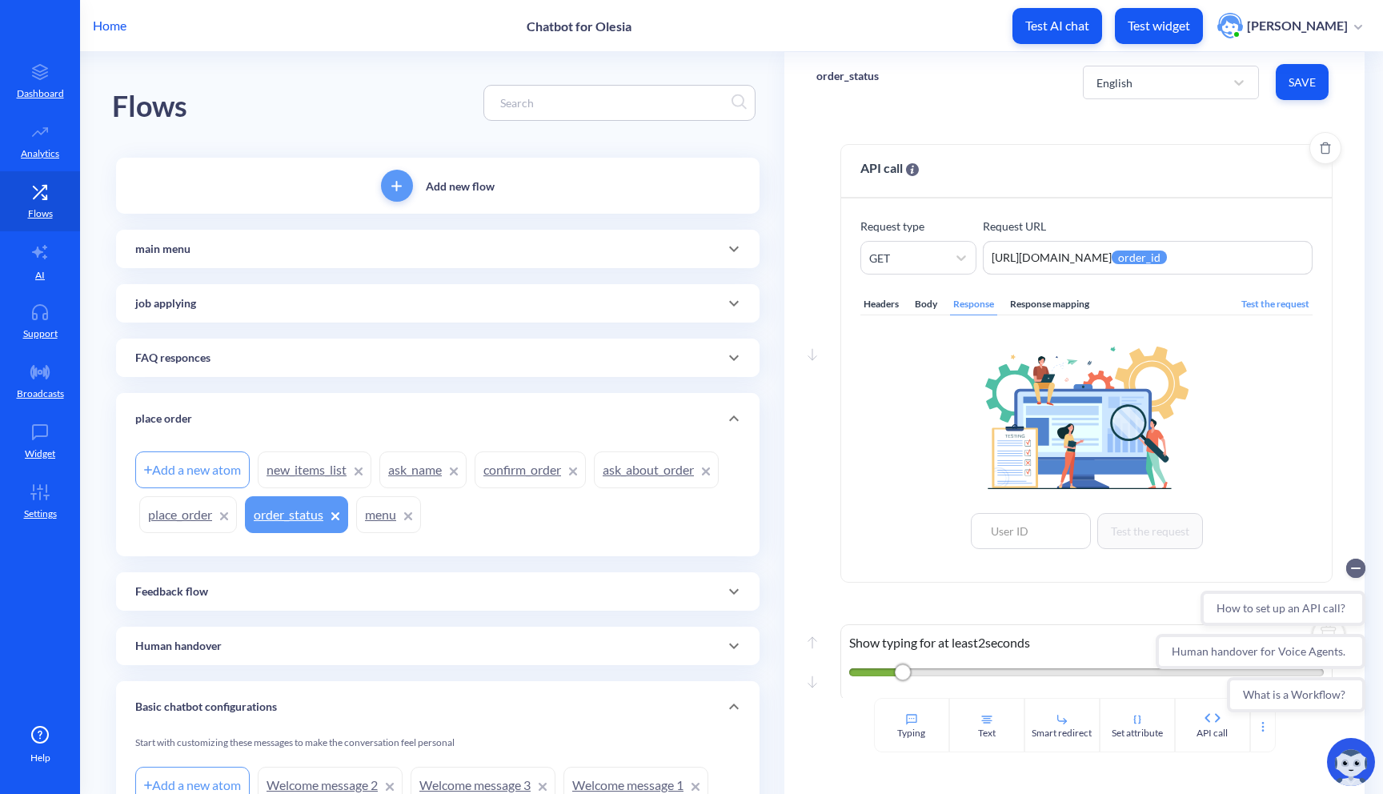
click at [1035, 308] on div "Response mapping" at bounding box center [1050, 305] width 86 height 22
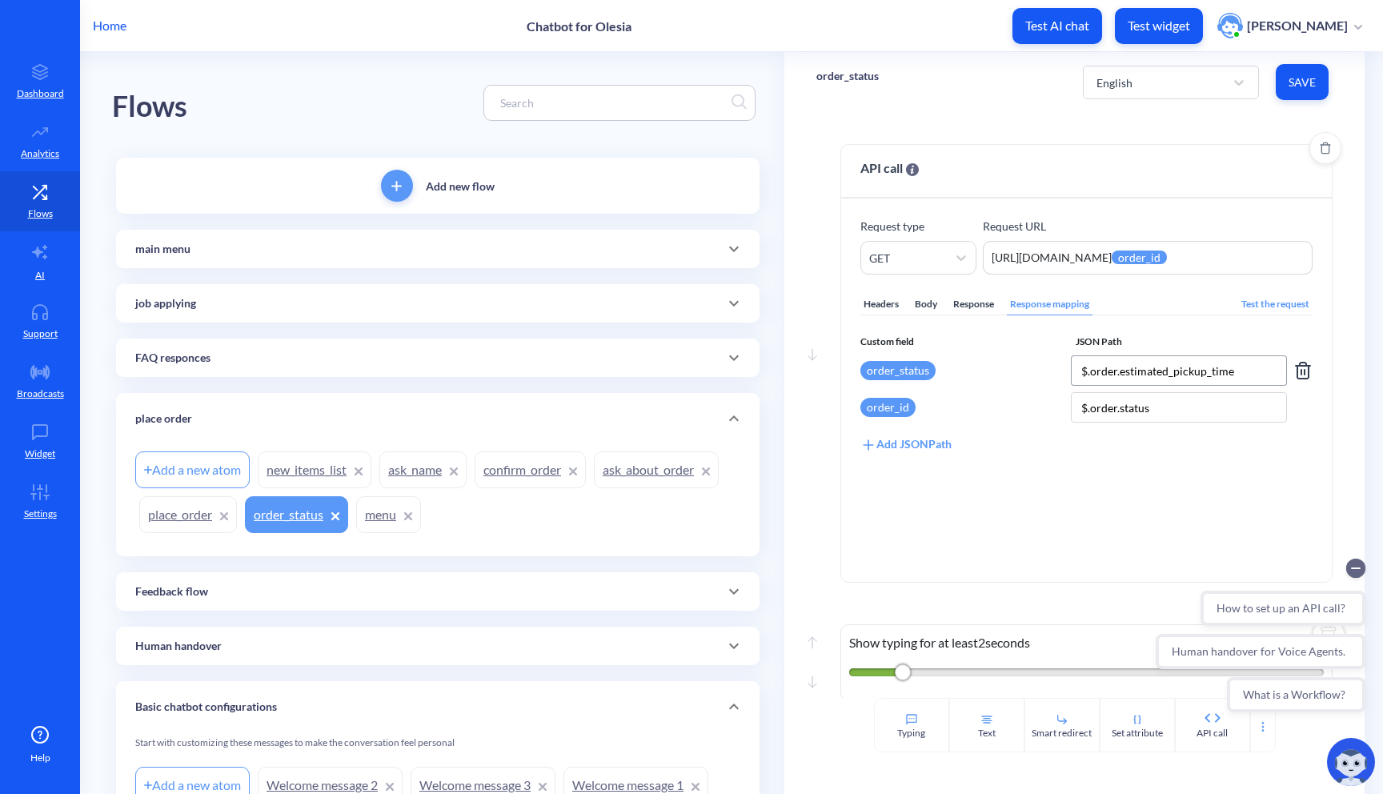
click at [1138, 375] on input "$.order.estimated_pickup_time" at bounding box center [1179, 370] width 216 height 30
click at [1117, 406] on input "$.order.status" at bounding box center [1179, 407] width 216 height 30
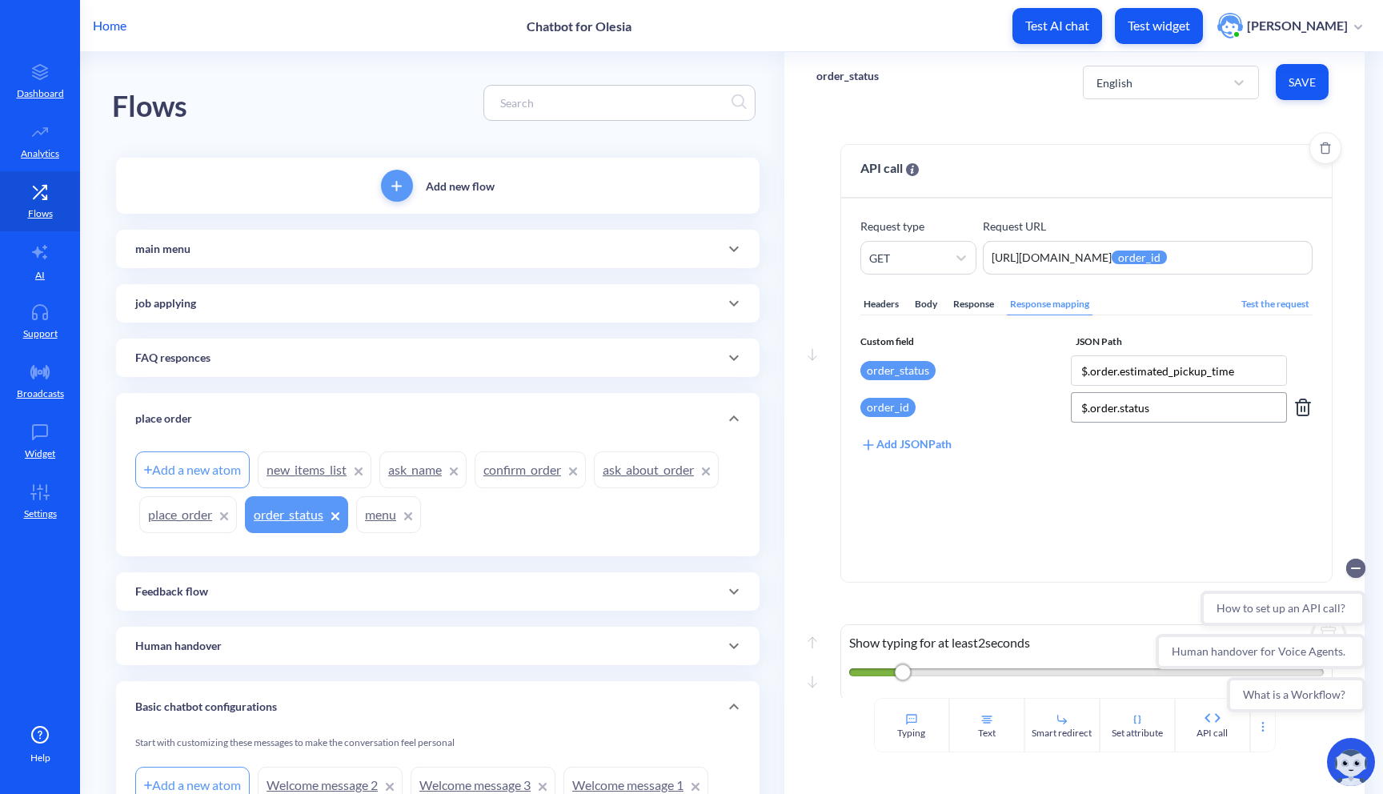
click at [1117, 406] on input "$.order.status" at bounding box center [1179, 407] width 216 height 30
click at [924, 306] on div "Body" at bounding box center [926, 305] width 29 height 22
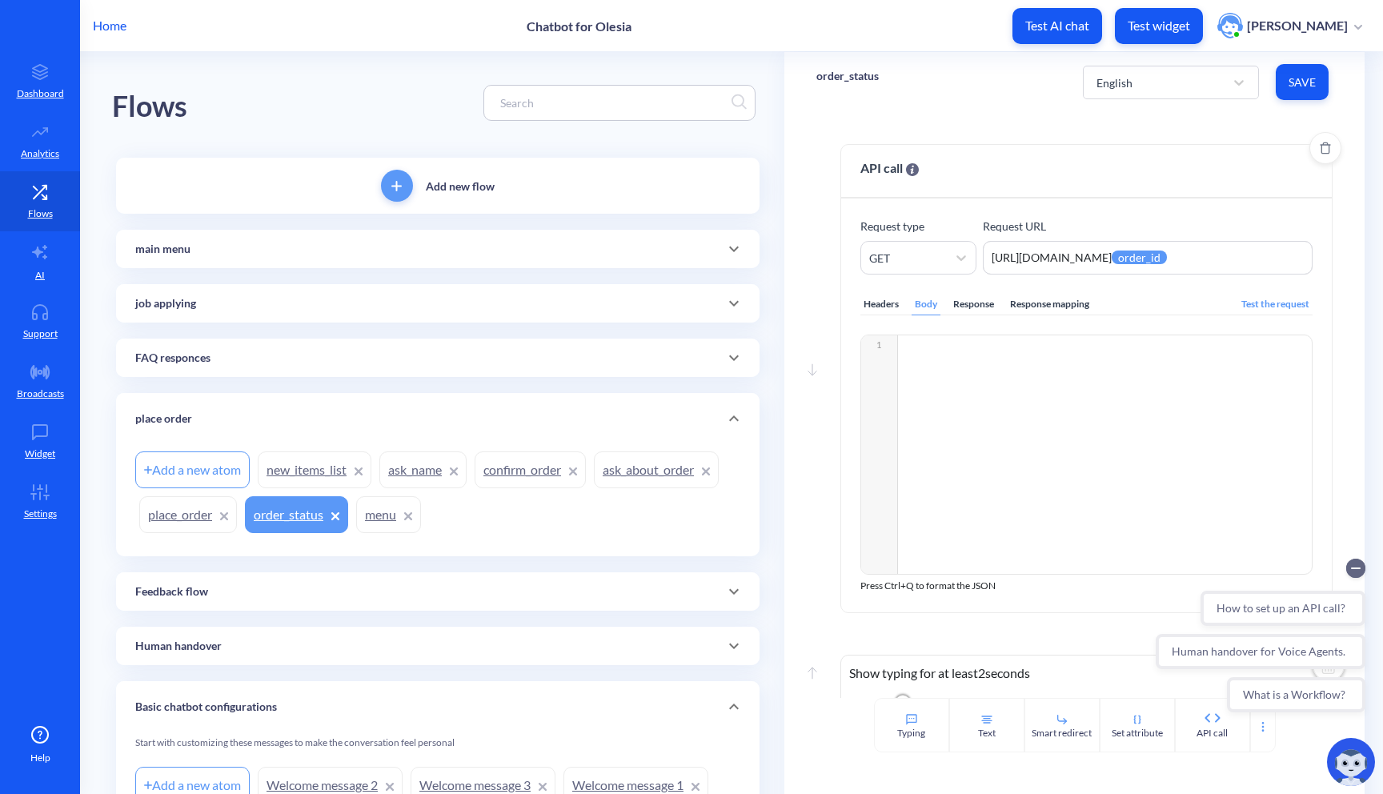
click at [971, 305] on div "Response" at bounding box center [973, 305] width 47 height 22
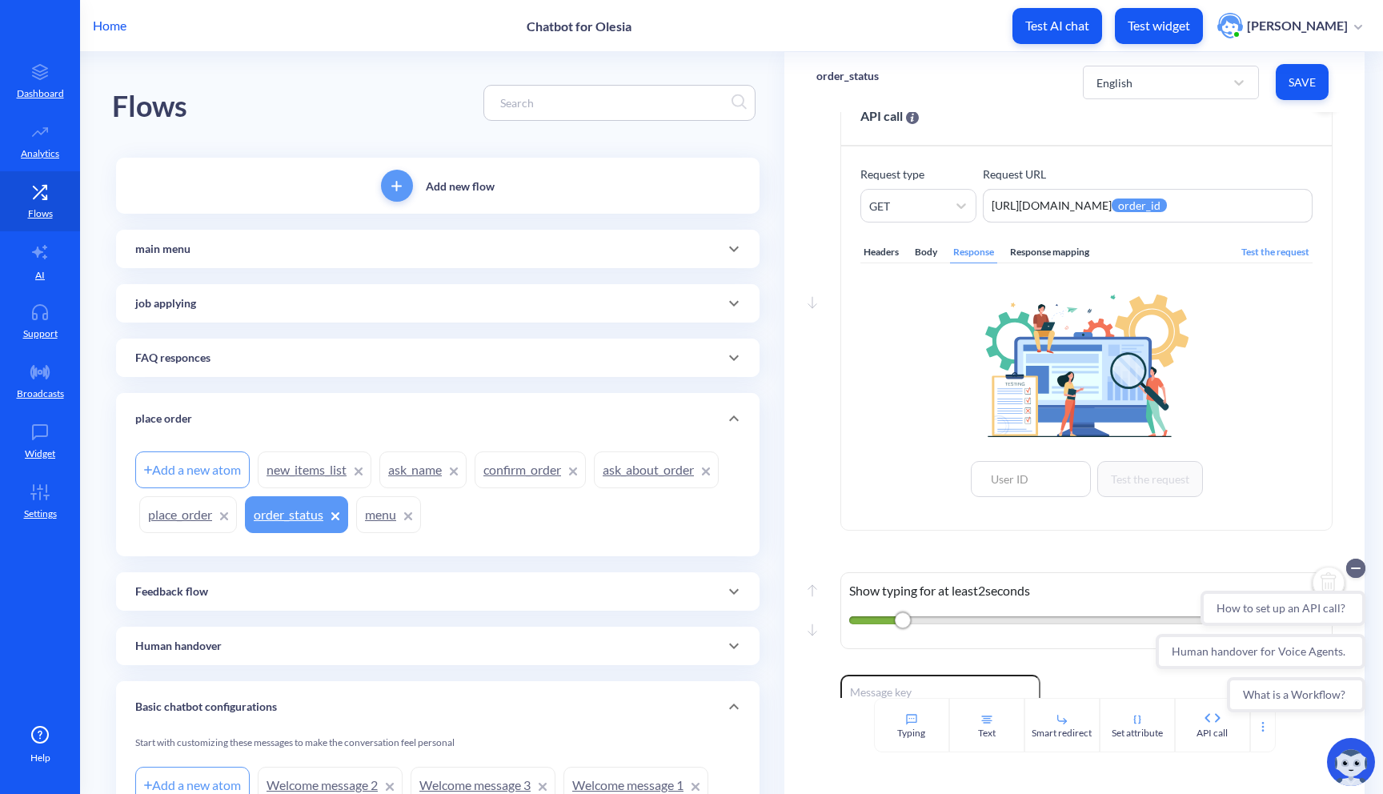
scroll to position [59, 0]
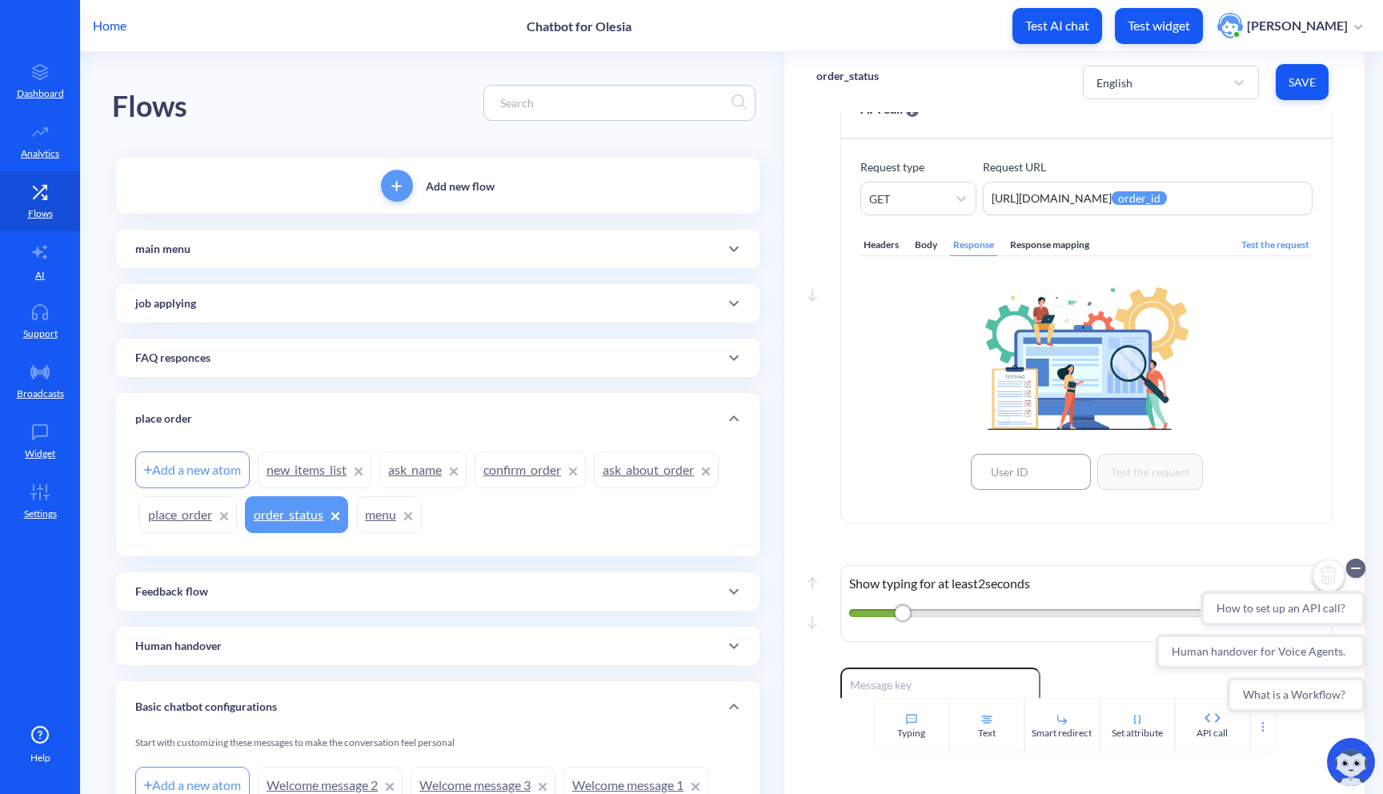
click at [1004, 474] on input at bounding box center [1031, 472] width 120 height 36
click at [1006, 477] on input at bounding box center [1031, 472] width 120 height 36
type input "78683"
click at [1122, 469] on button "Test the request" at bounding box center [1150, 472] width 106 height 36
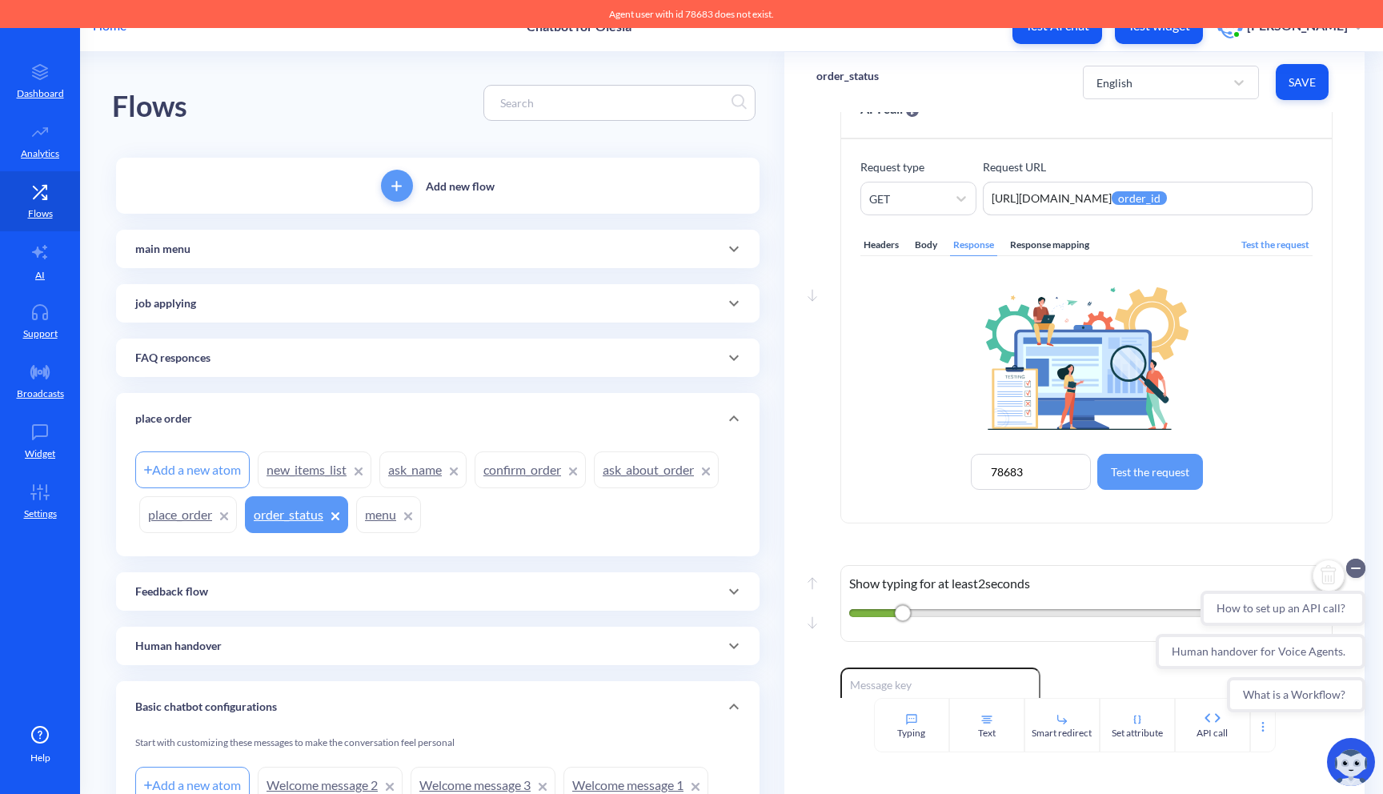
click at [1001, 527] on div "Move down API call Request type GET Request URL [URL][DOMAIN_NAME] {{ order_id …" at bounding box center [1074, 308] width 517 height 447
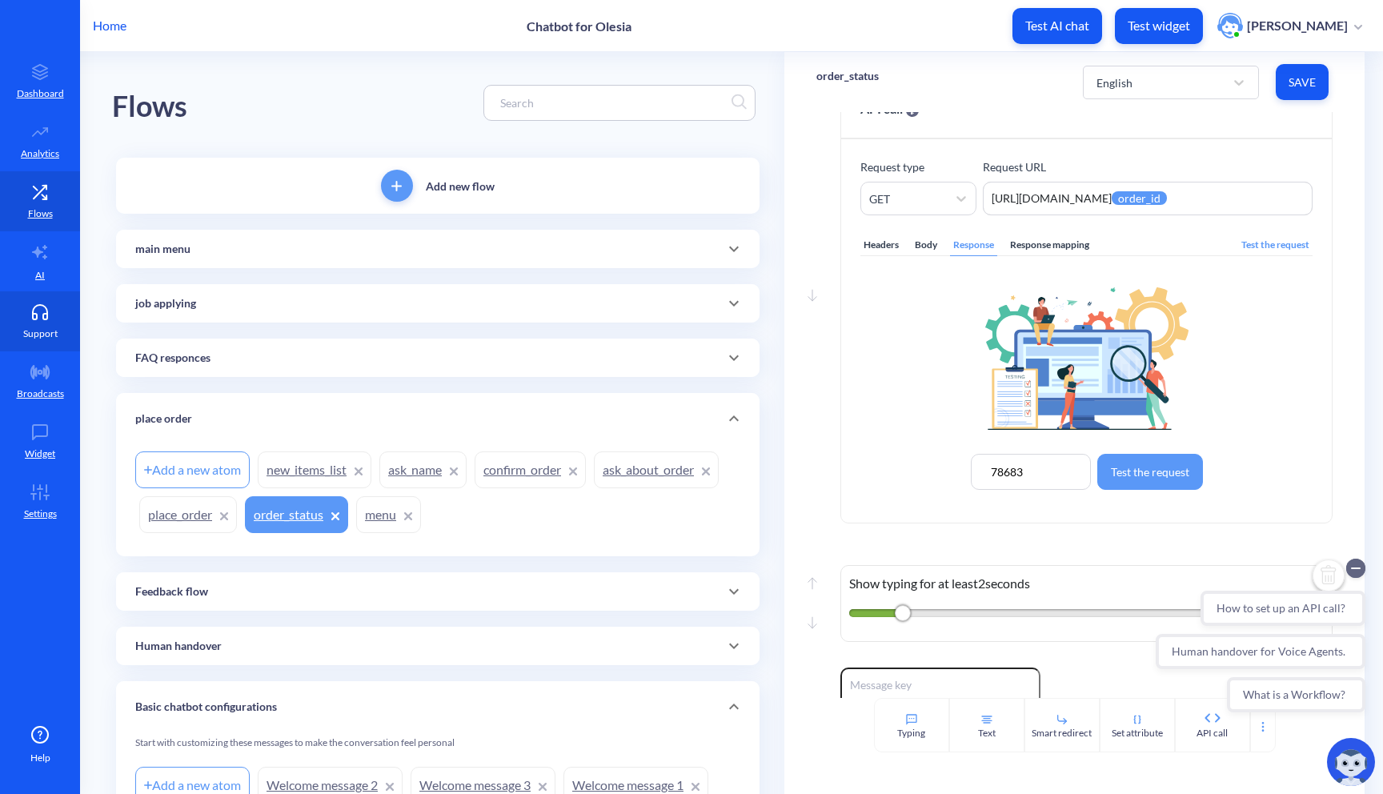
click at [38, 332] on p "Support" at bounding box center [40, 334] width 34 height 14
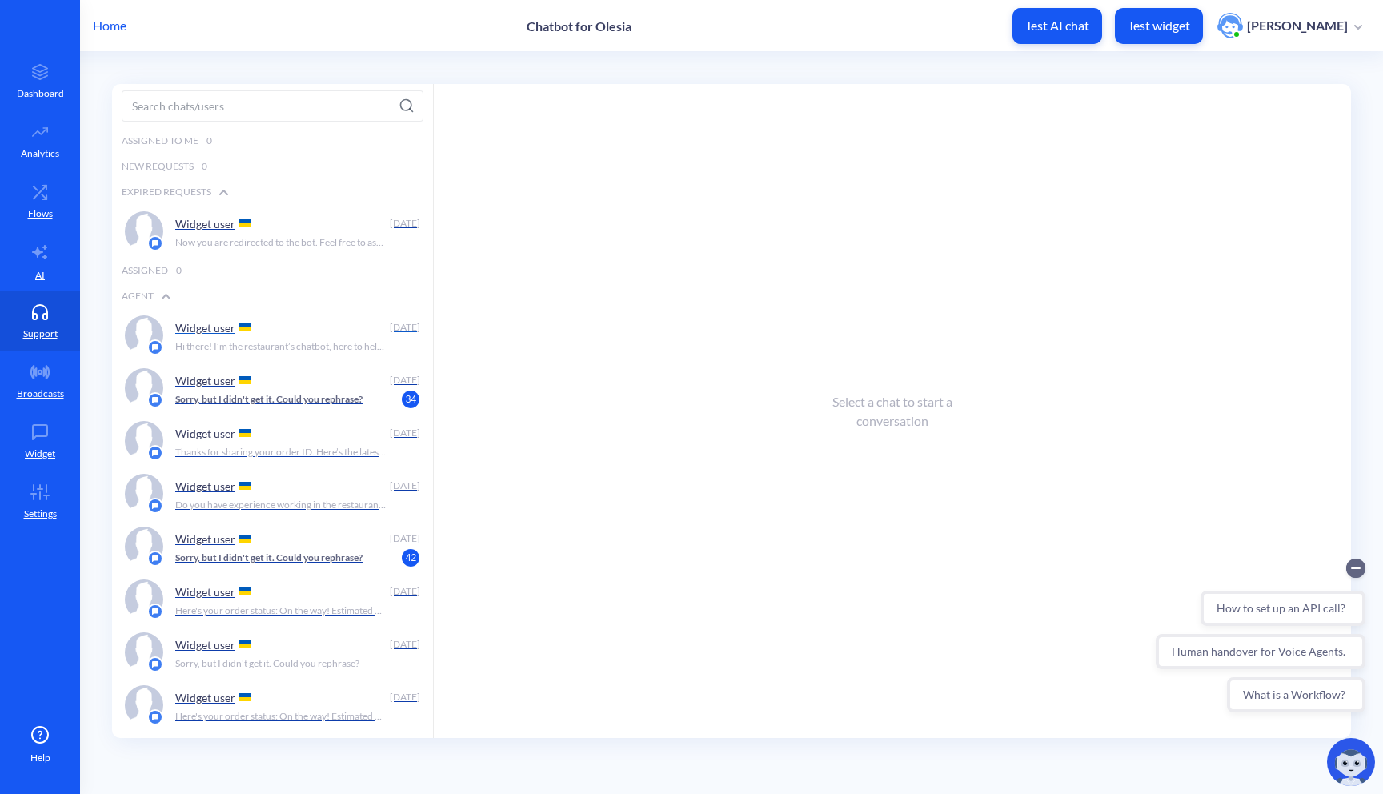
click at [208, 329] on p "Widget user" at bounding box center [205, 328] width 60 height 14
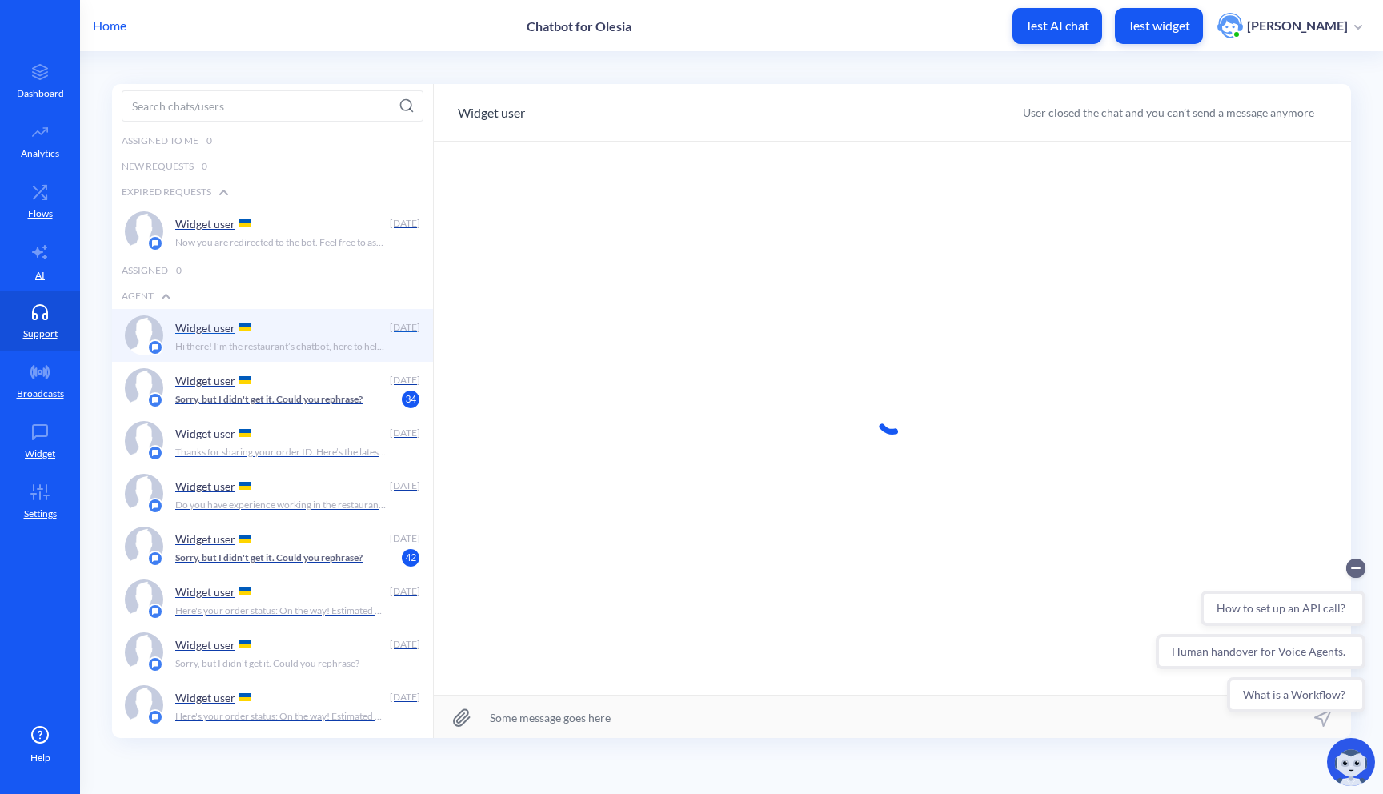
scroll to position [1, 0]
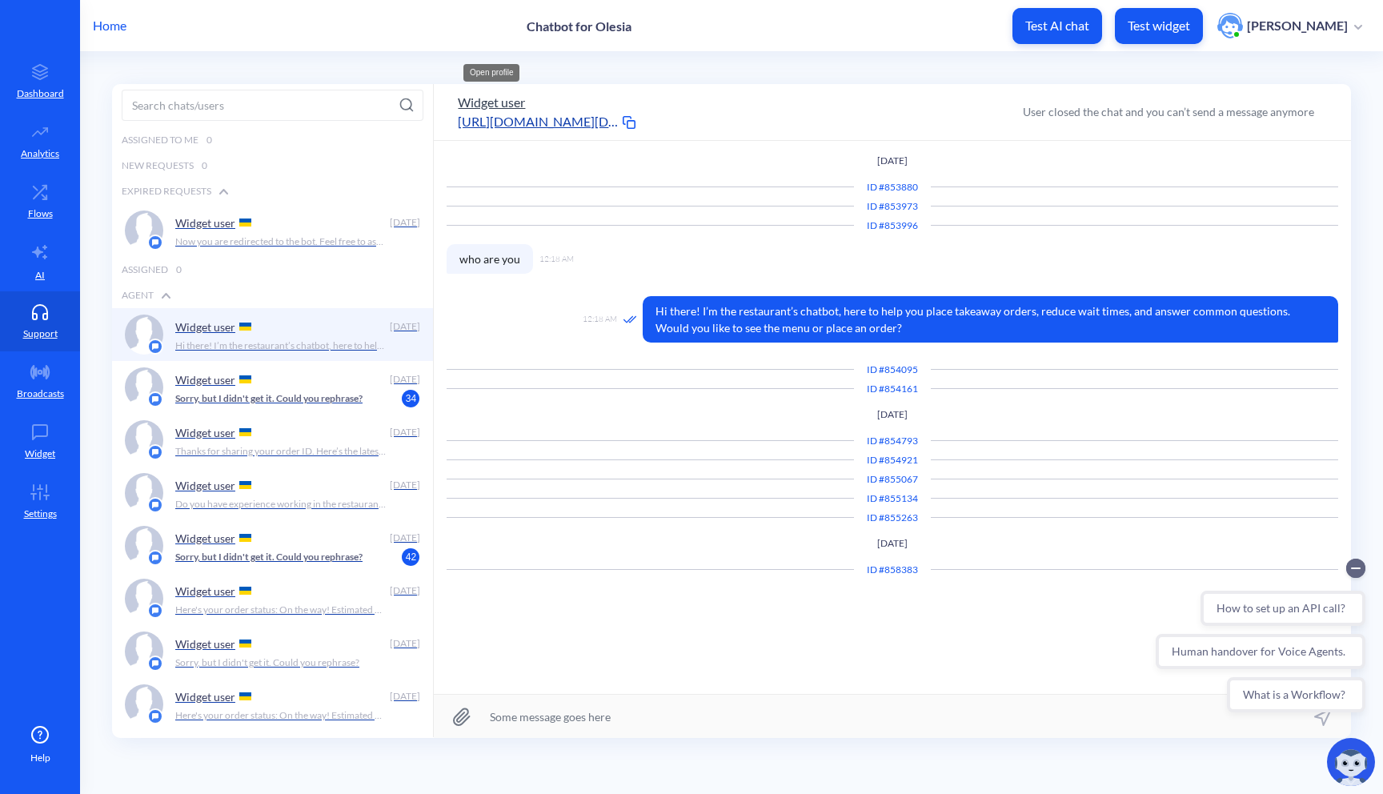
click at [479, 102] on button "Widget user" at bounding box center [491, 102] width 67 height 19
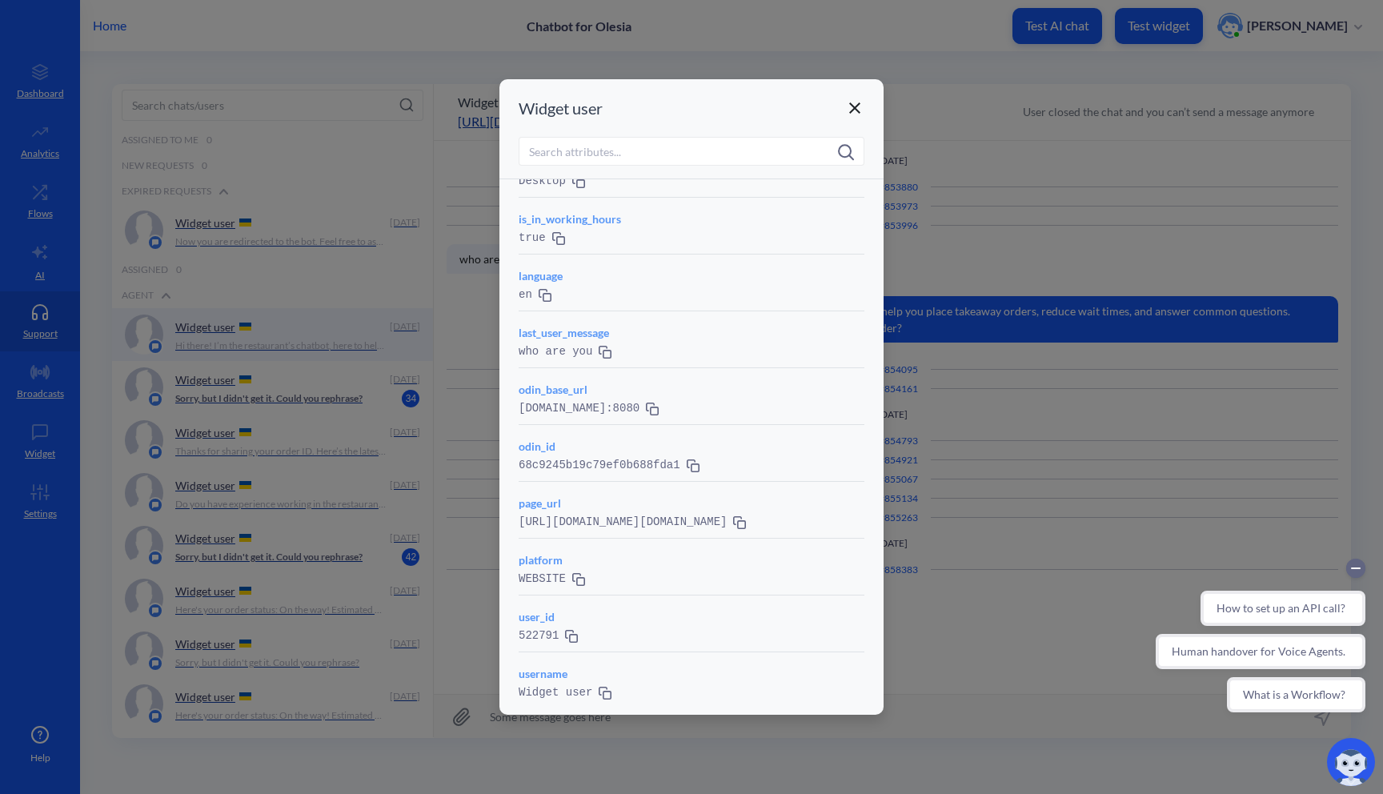
scroll to position [519, 0]
click at [572, 634] on icon at bounding box center [571, 636] width 13 height 16
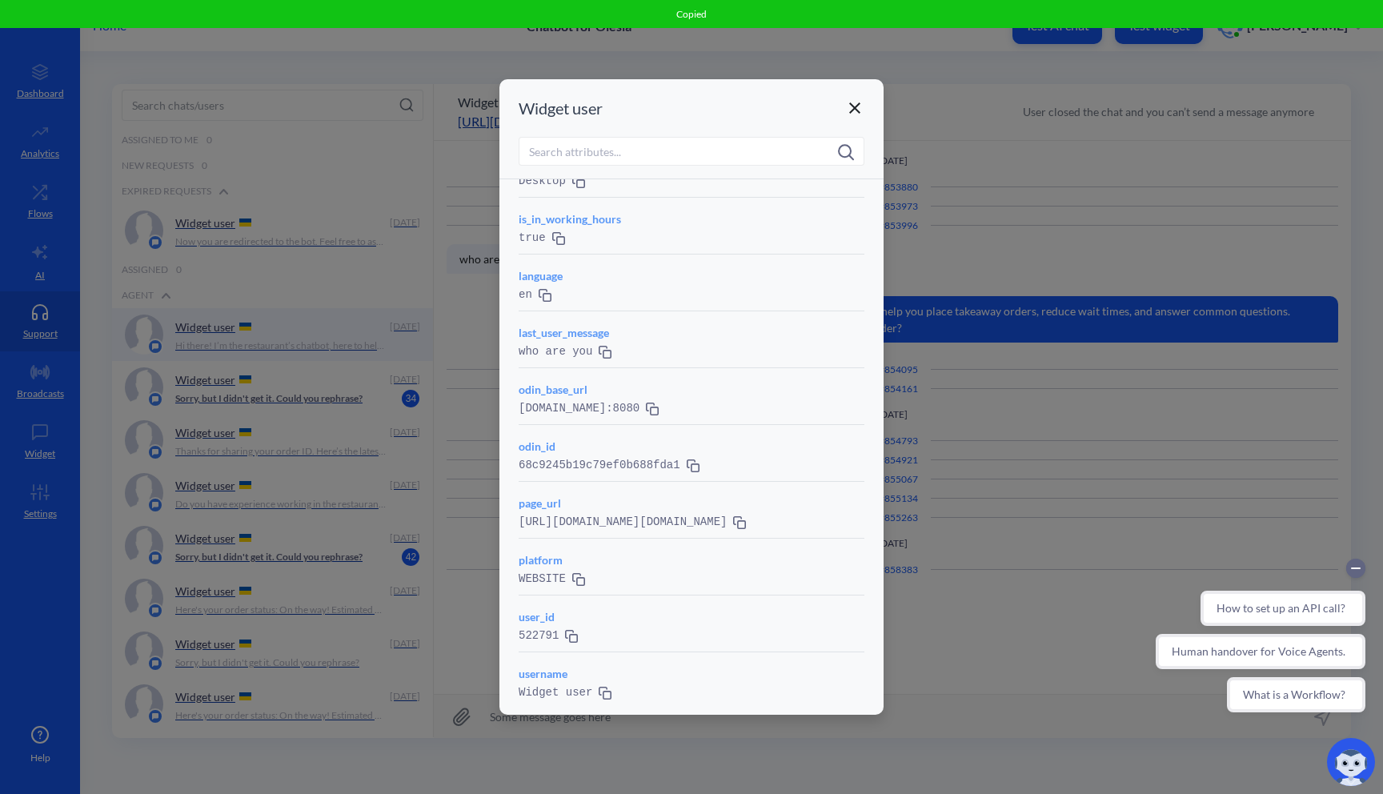
click at [852, 110] on icon at bounding box center [854, 107] width 11 height 11
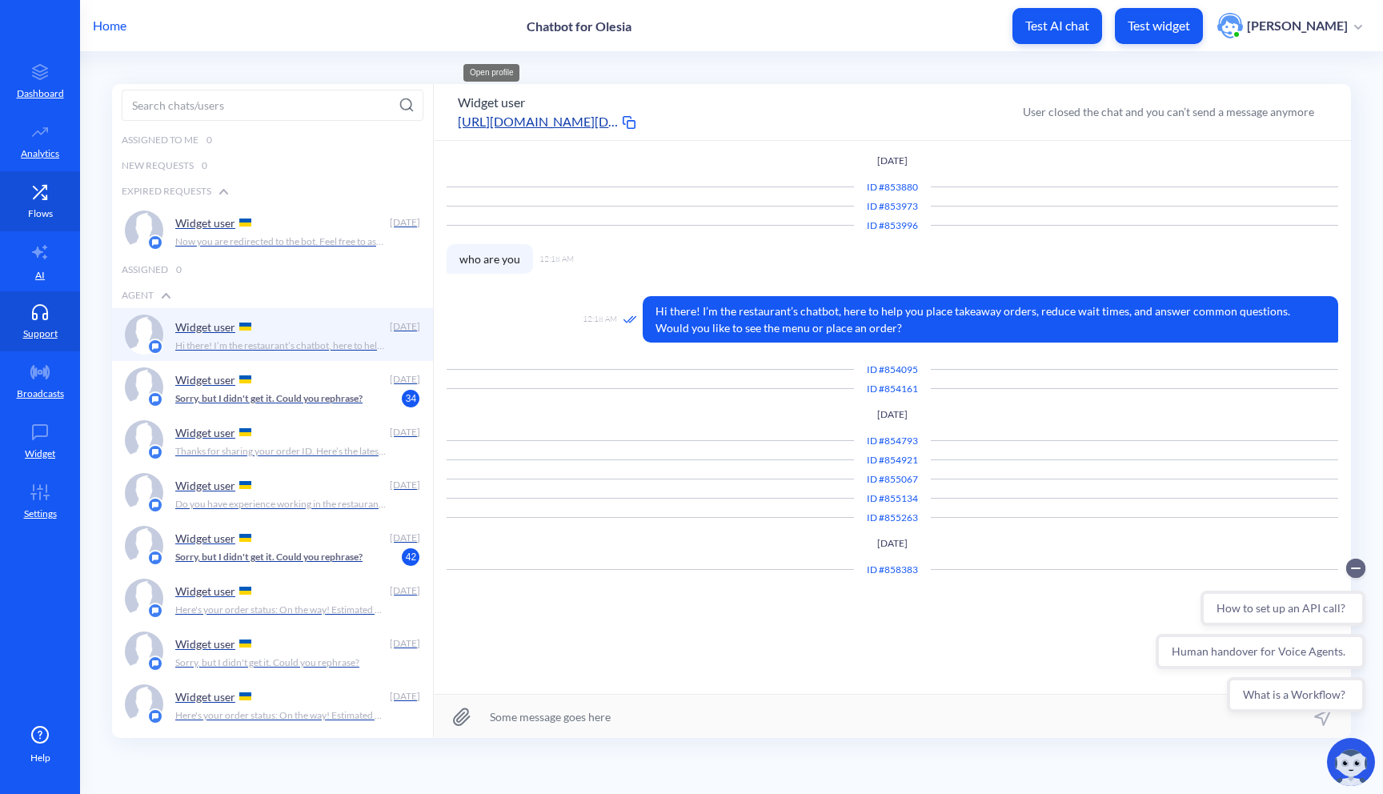
click at [46, 218] on p "Flows" at bounding box center [40, 213] width 25 height 14
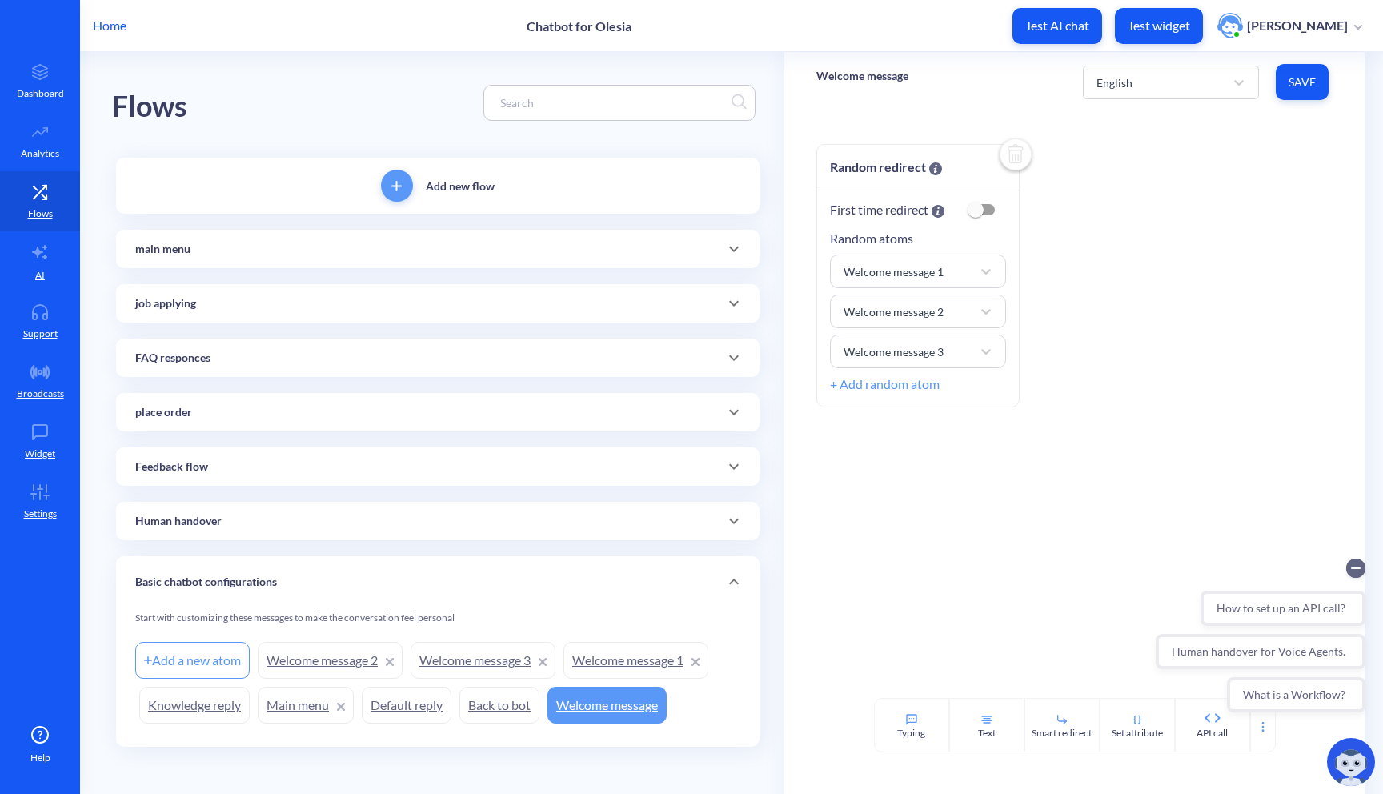
click at [439, 407] on div "place order" at bounding box center [437, 412] width 605 height 17
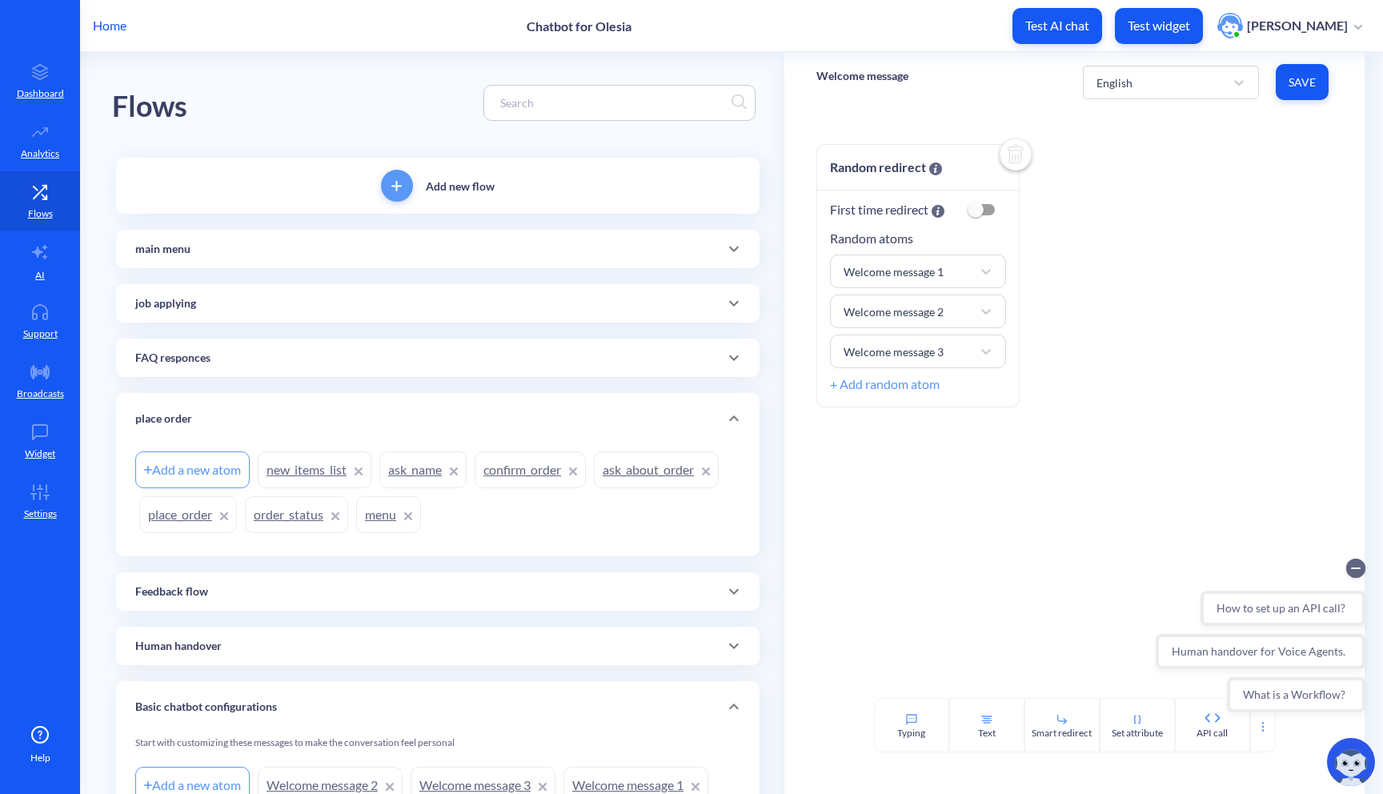
click at [295, 527] on link "order_status" at bounding box center [296, 514] width 103 height 37
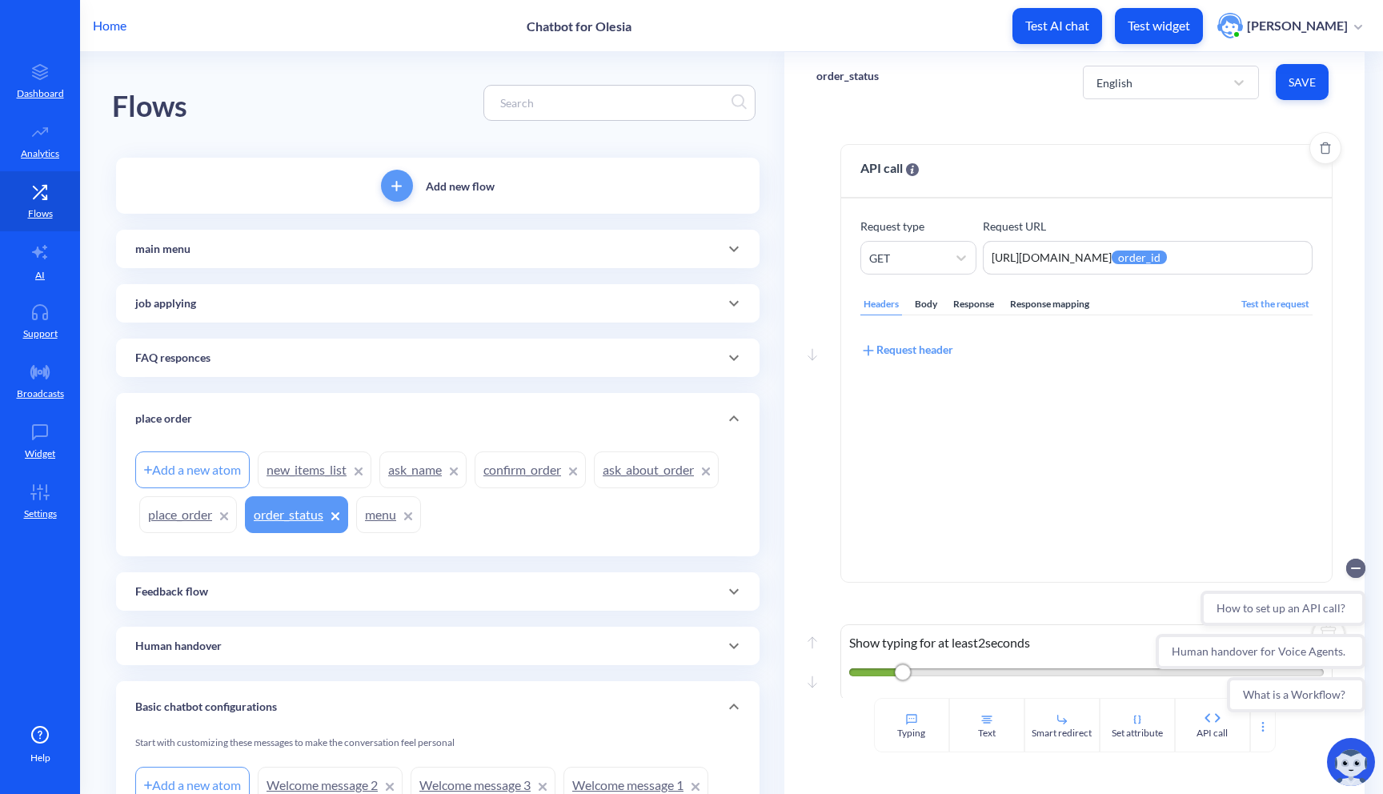
click at [968, 307] on div "Response" at bounding box center [973, 305] width 47 height 22
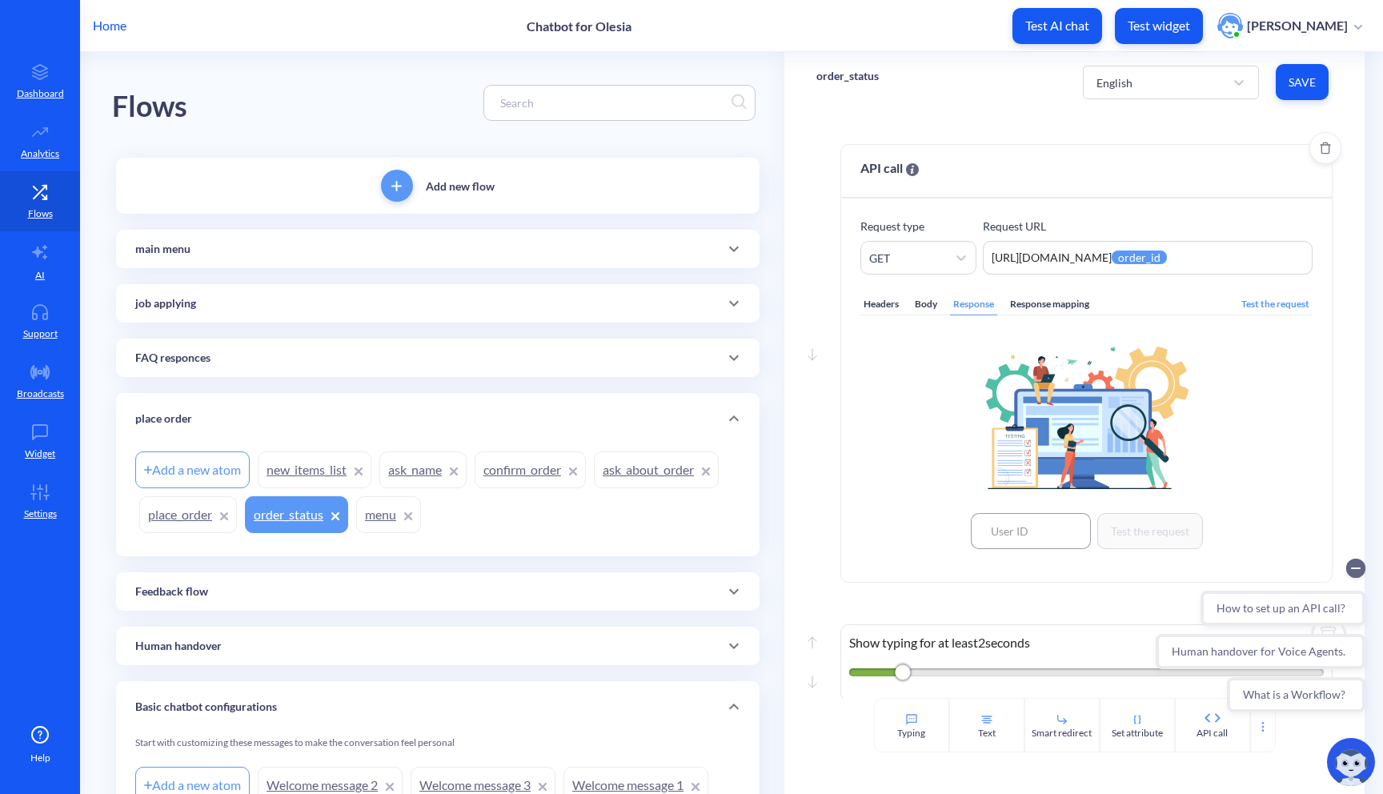
click at [1028, 523] on input at bounding box center [1031, 531] width 120 height 36
paste input "522791"
type input "522791"
click at [1161, 533] on button "Test the request" at bounding box center [1150, 531] width 106 height 36
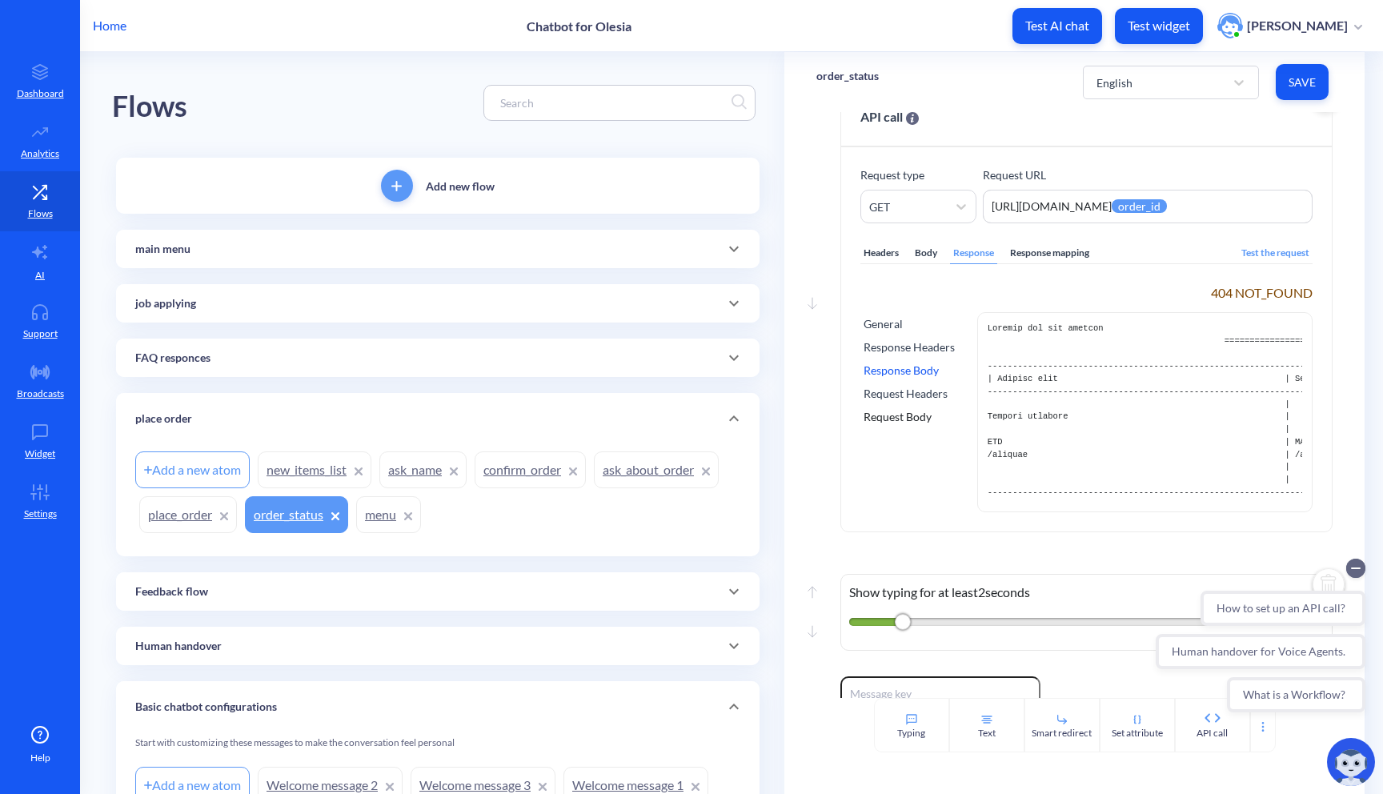
scroll to position [66, 0]
